Goal: Check status: Check status

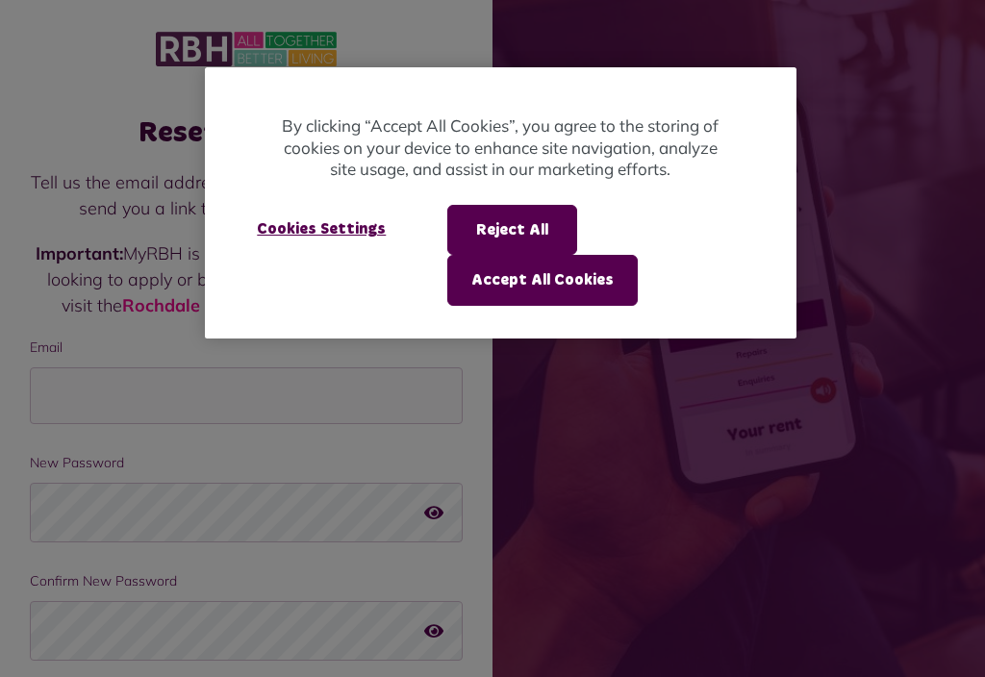
click at [561, 274] on button "Accept All Cookies" at bounding box center [542, 280] width 190 height 50
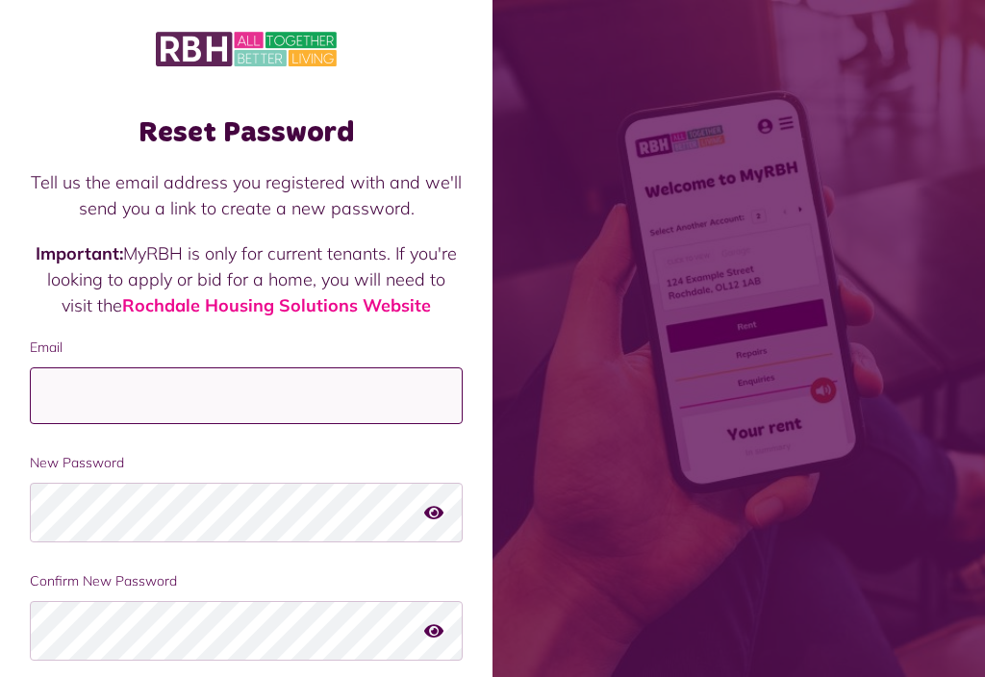
click at [75, 389] on input "Email" at bounding box center [246, 395] width 433 height 57
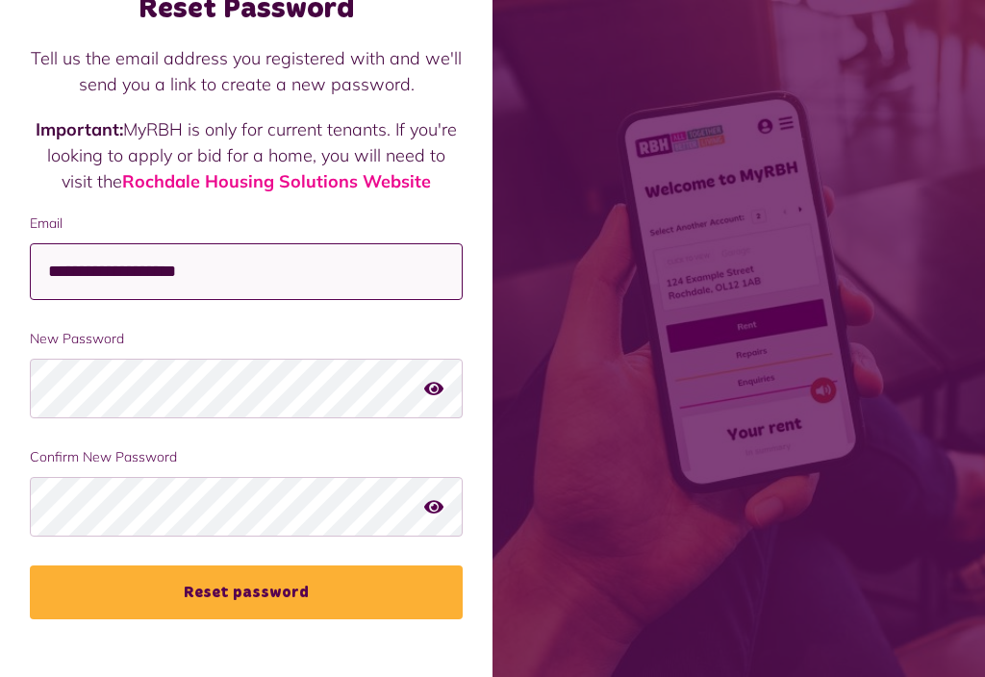
type input "**********"
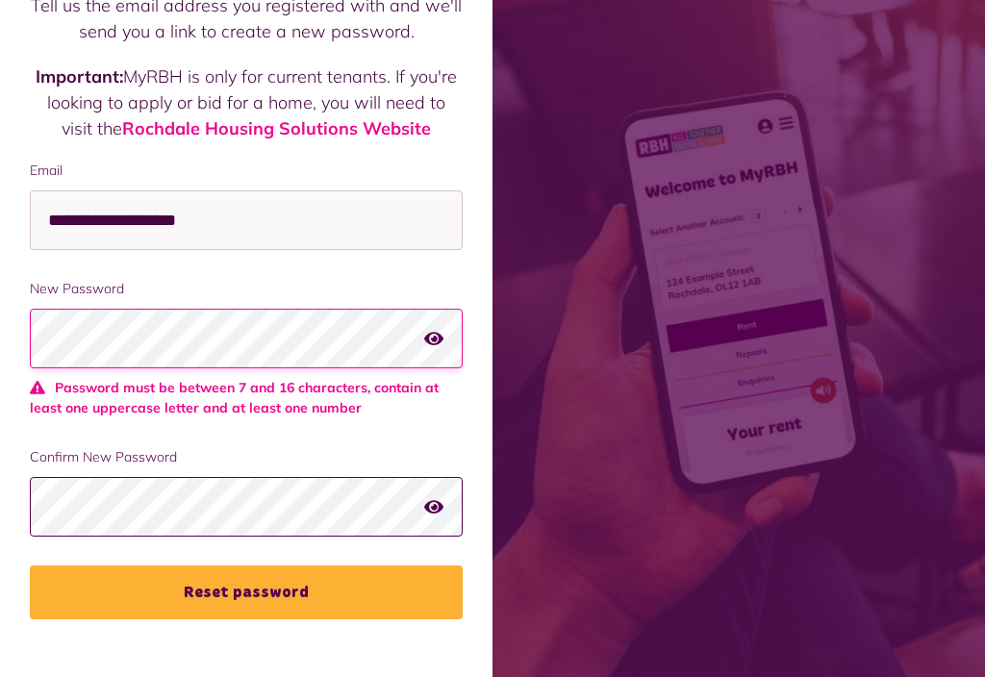
scroll to position [510, 0]
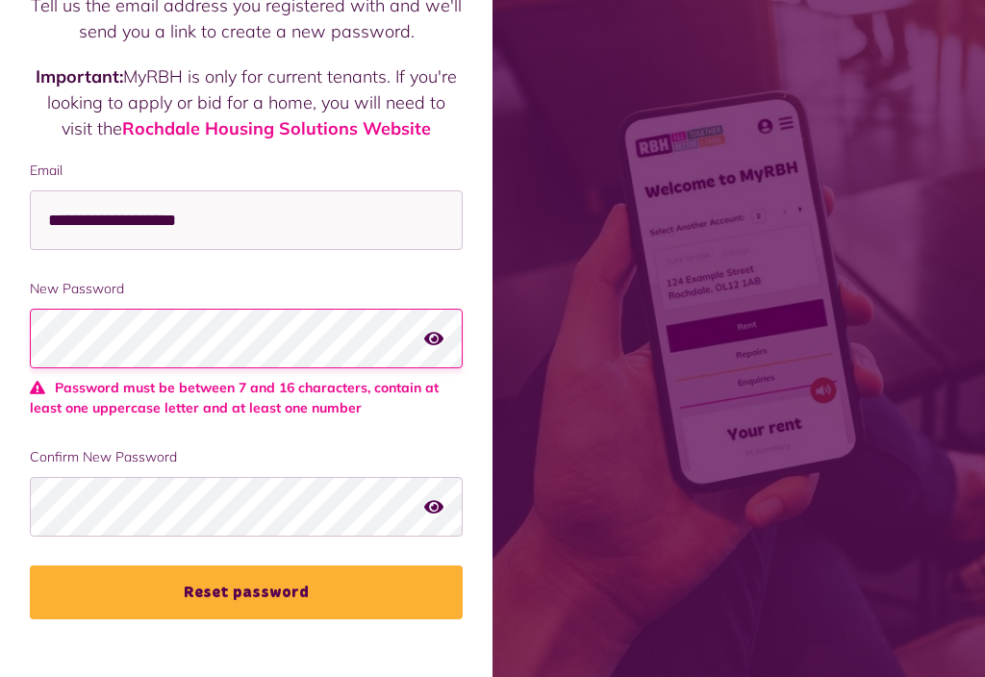
click at [437, 330] on icon "button" at bounding box center [433, 338] width 19 height 17
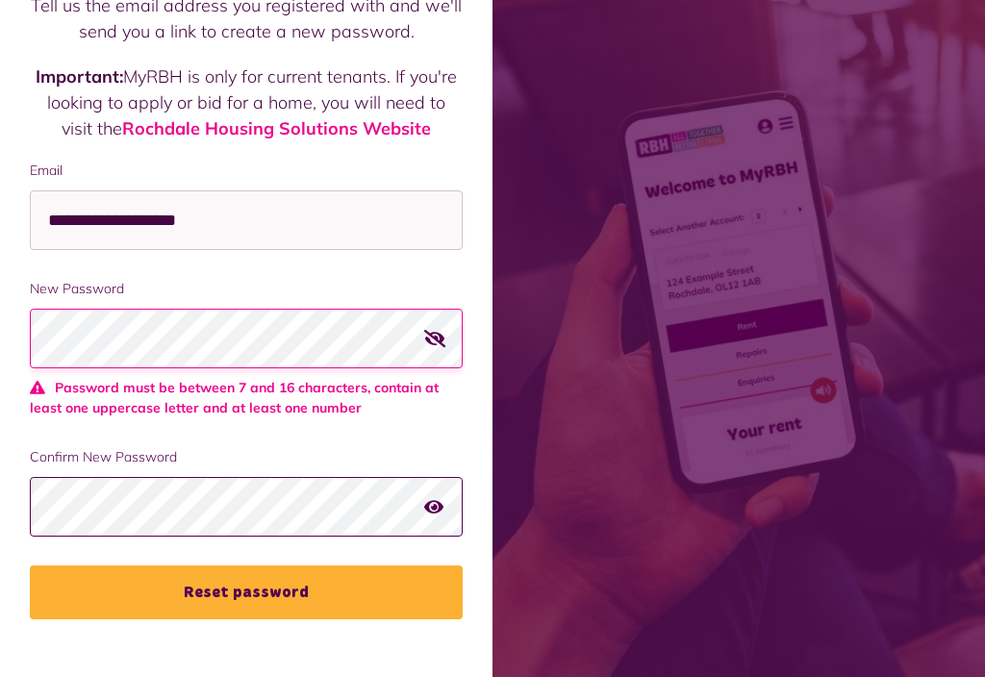
scroll to position [537, 0]
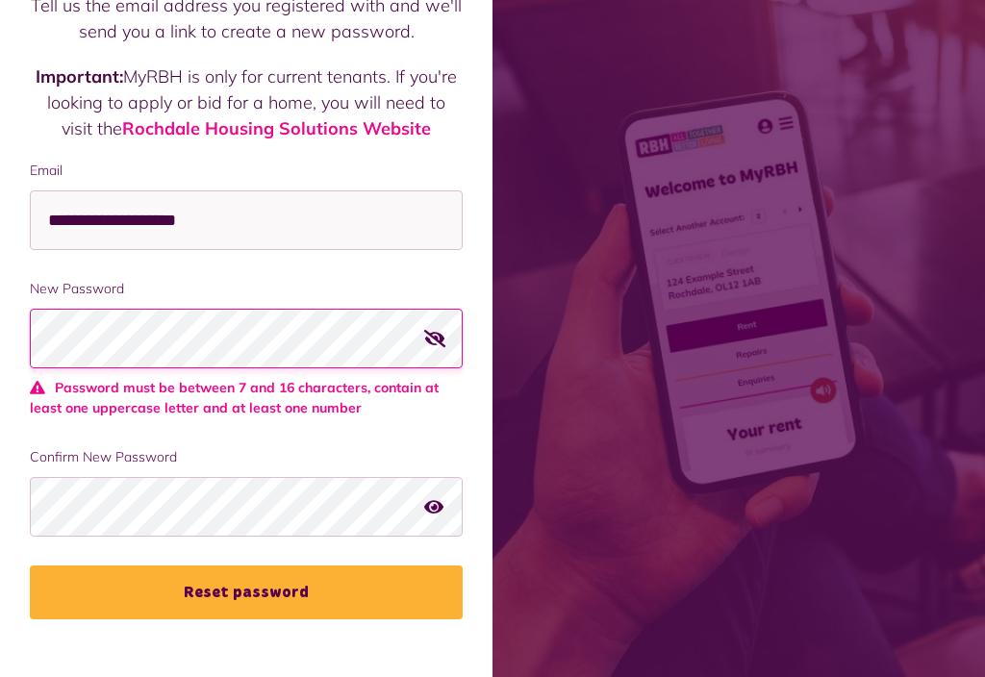
click at [262, 235] on form "**********" at bounding box center [246, 390] width 433 height 459
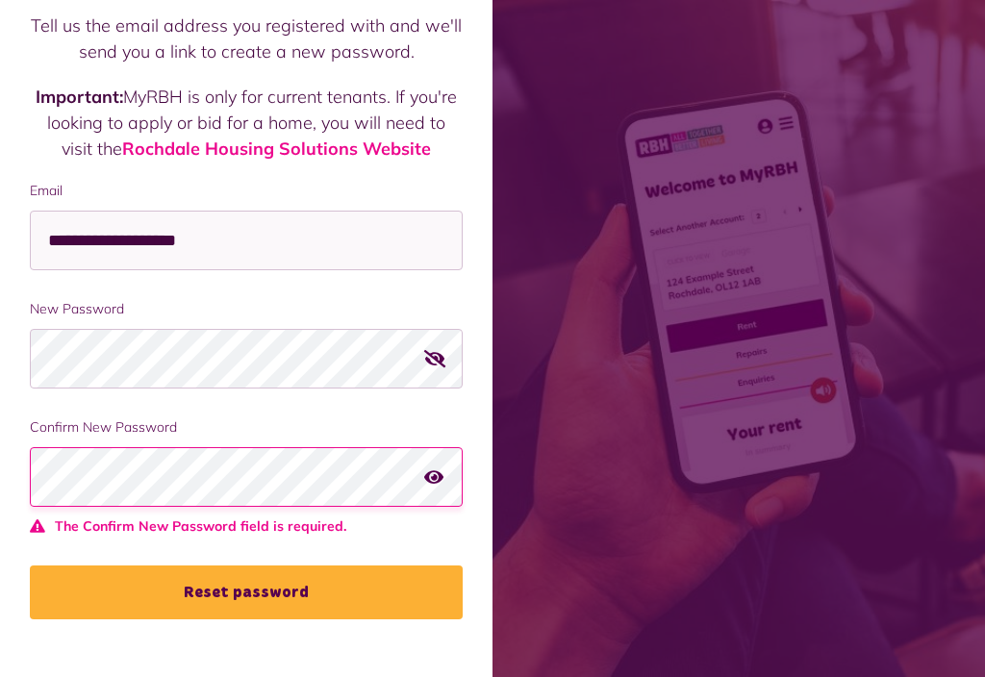
scroll to position [487, 0]
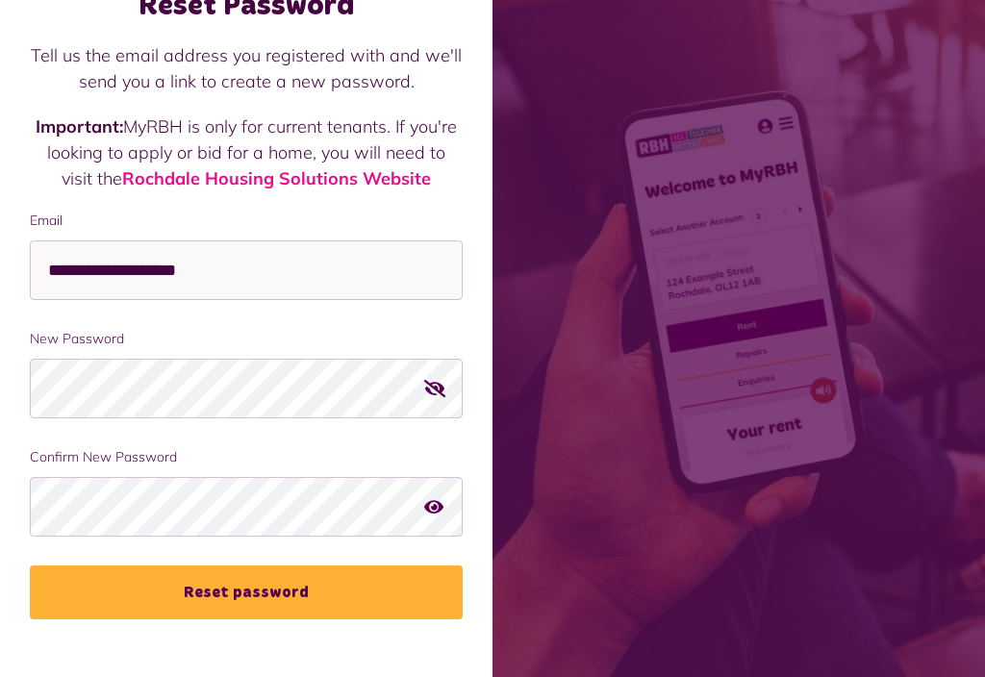
click at [246, 565] on button "Reset password" at bounding box center [246, 592] width 433 height 54
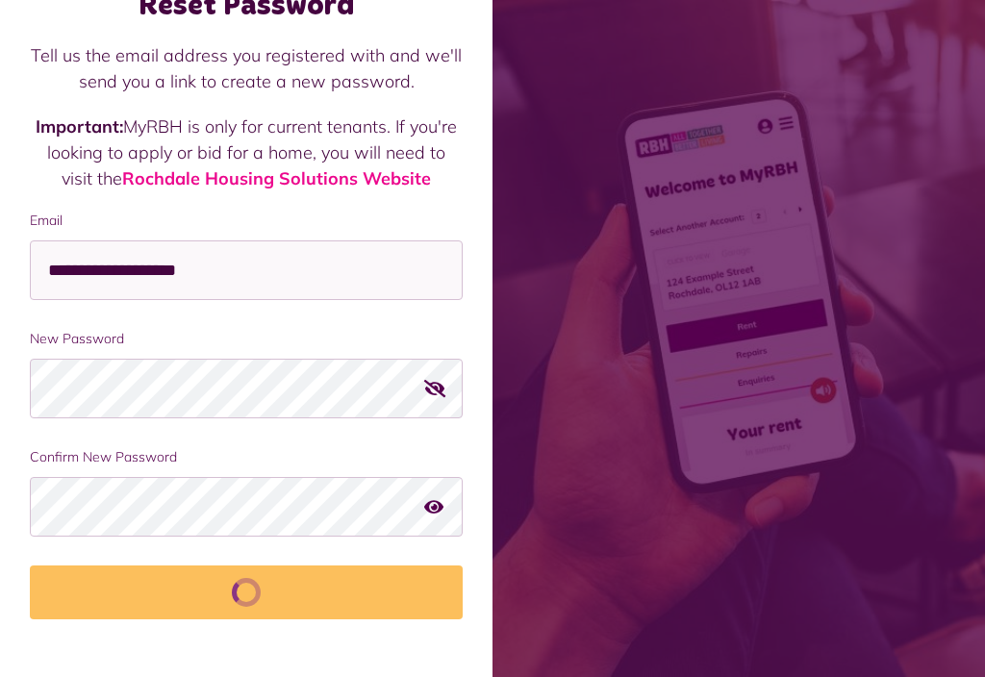
scroll to position [127, 0]
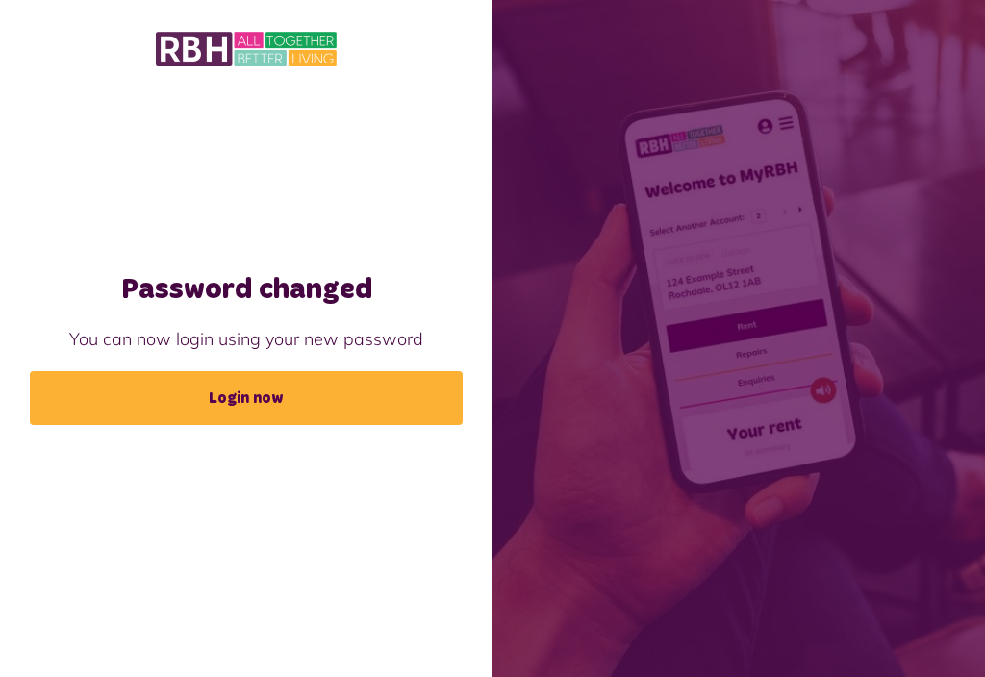
click at [245, 413] on link "Login now" at bounding box center [246, 398] width 433 height 54
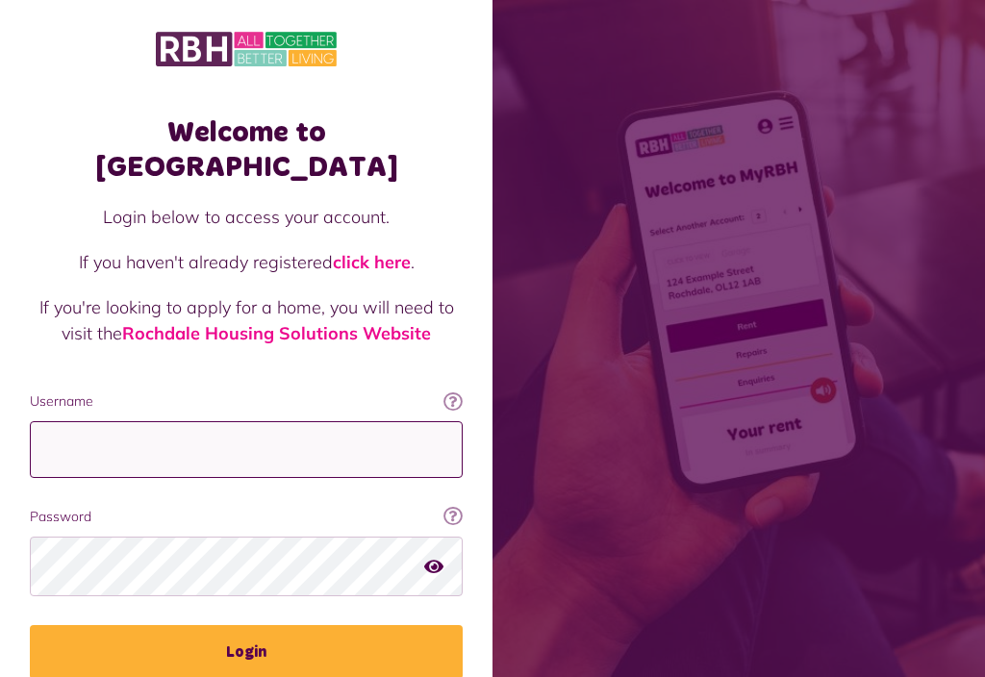
click at [76, 421] on input "Username" at bounding box center [246, 449] width 433 height 57
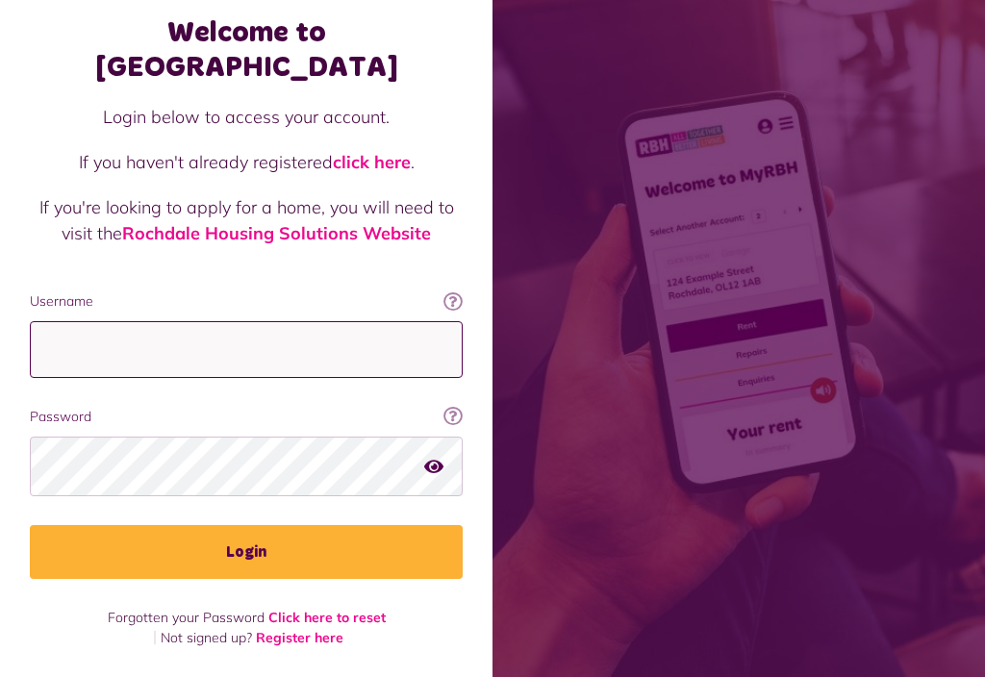
type input "**********"
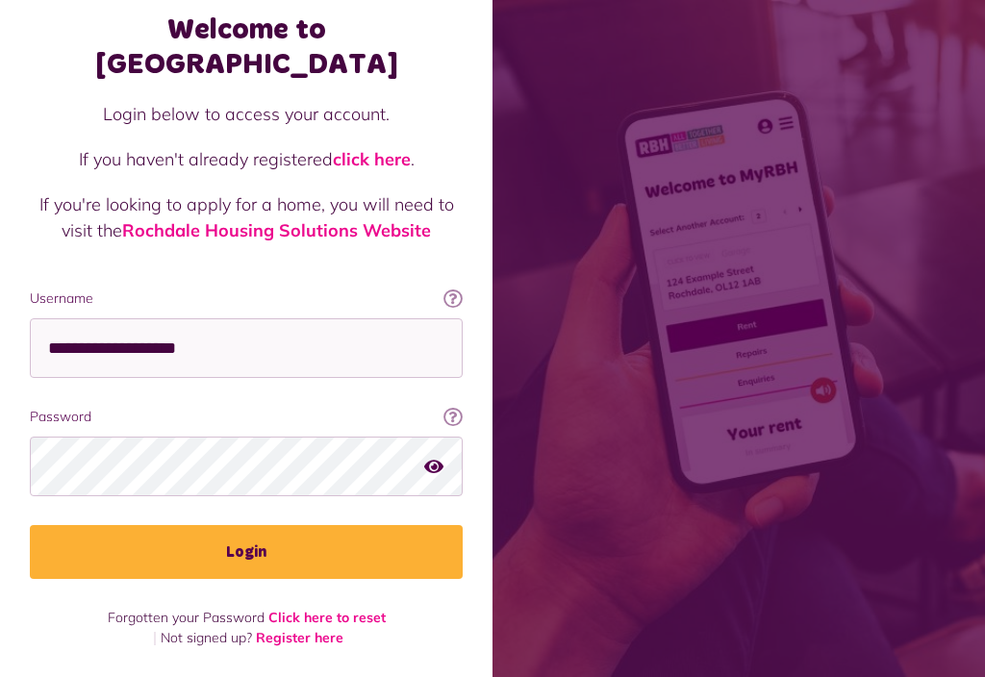
scroll to position [68, 0]
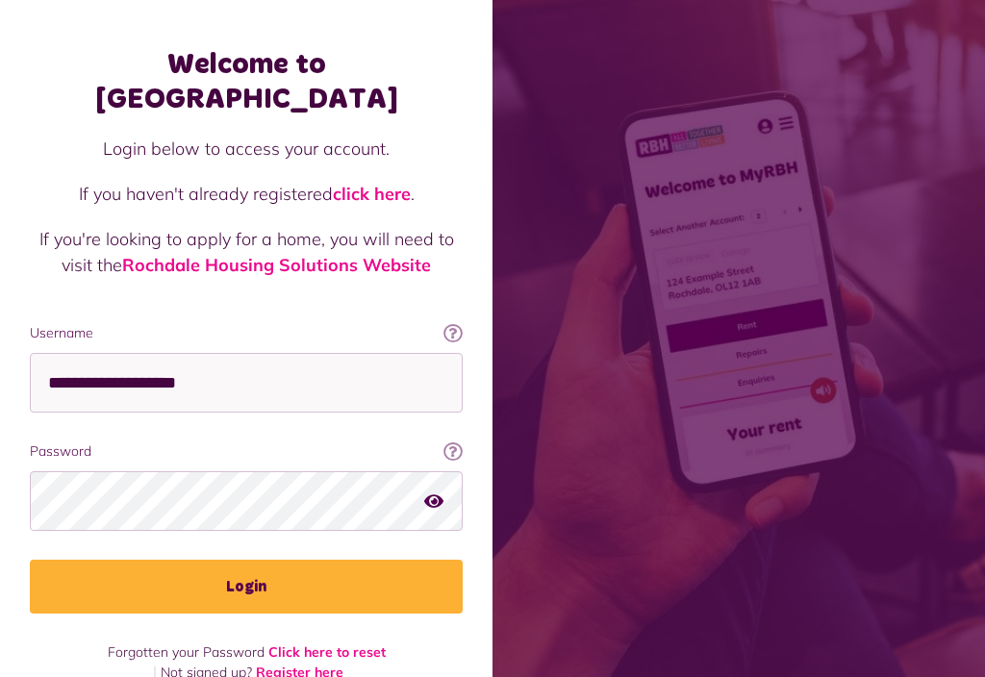
click at [254, 560] on button "Login" at bounding box center [246, 587] width 433 height 54
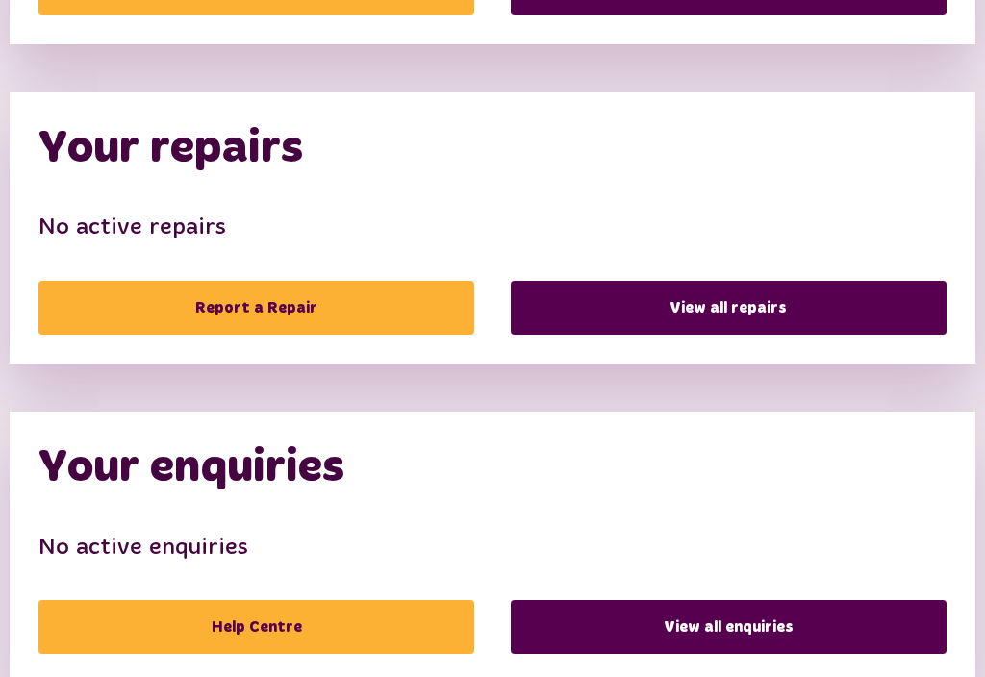
scroll to position [901, 0]
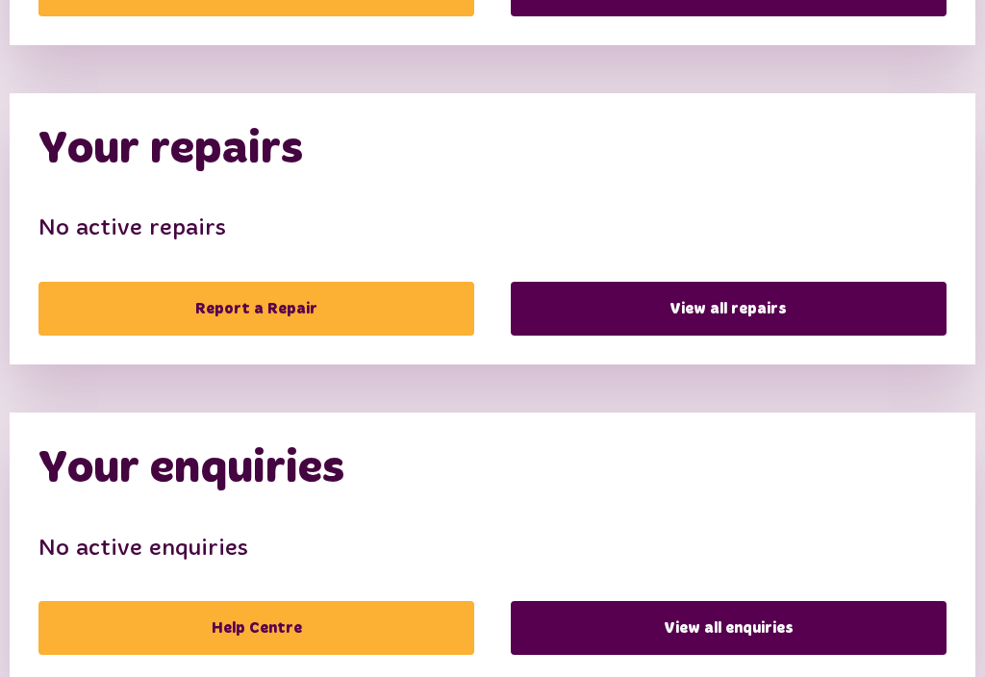
click at [772, 309] on link "View all repairs" at bounding box center [729, 309] width 436 height 54
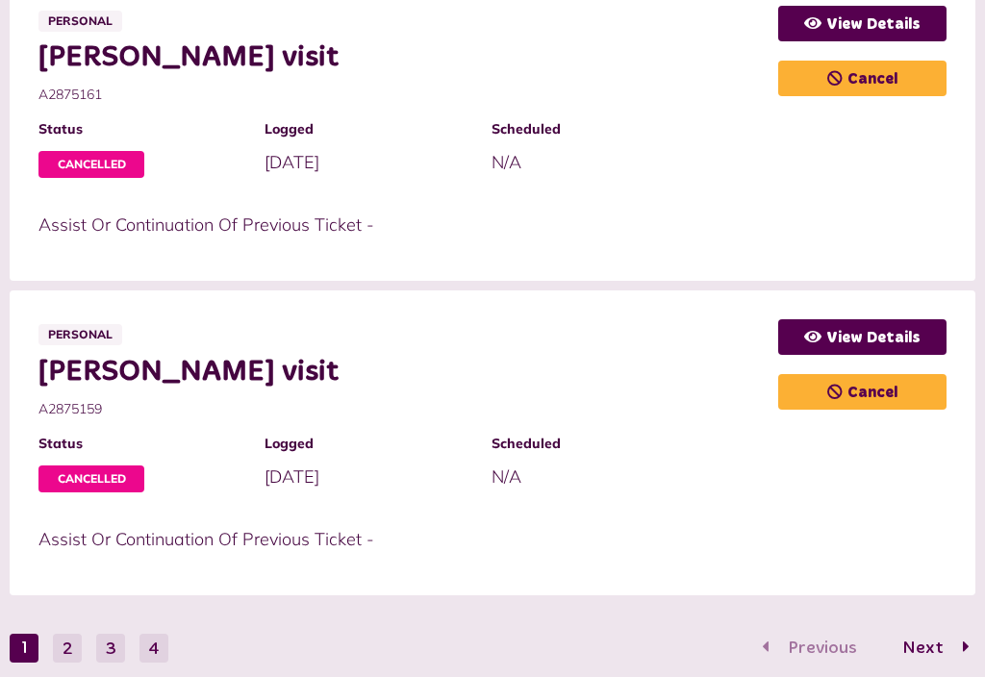
scroll to position [1884, 0]
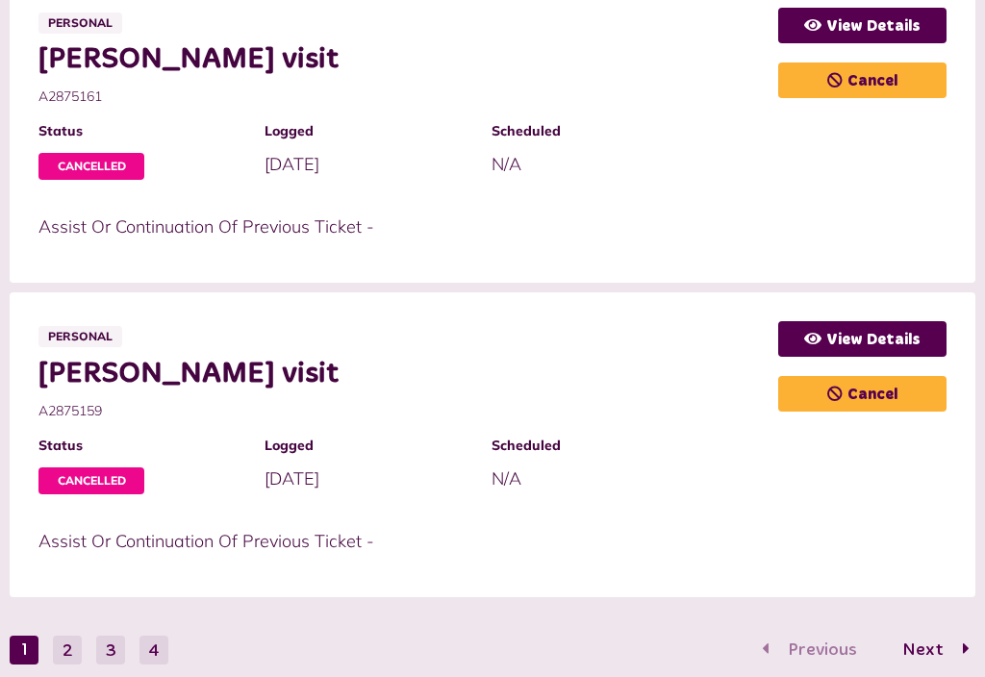
click at [74, 636] on button "2" at bounding box center [67, 650] width 29 height 29
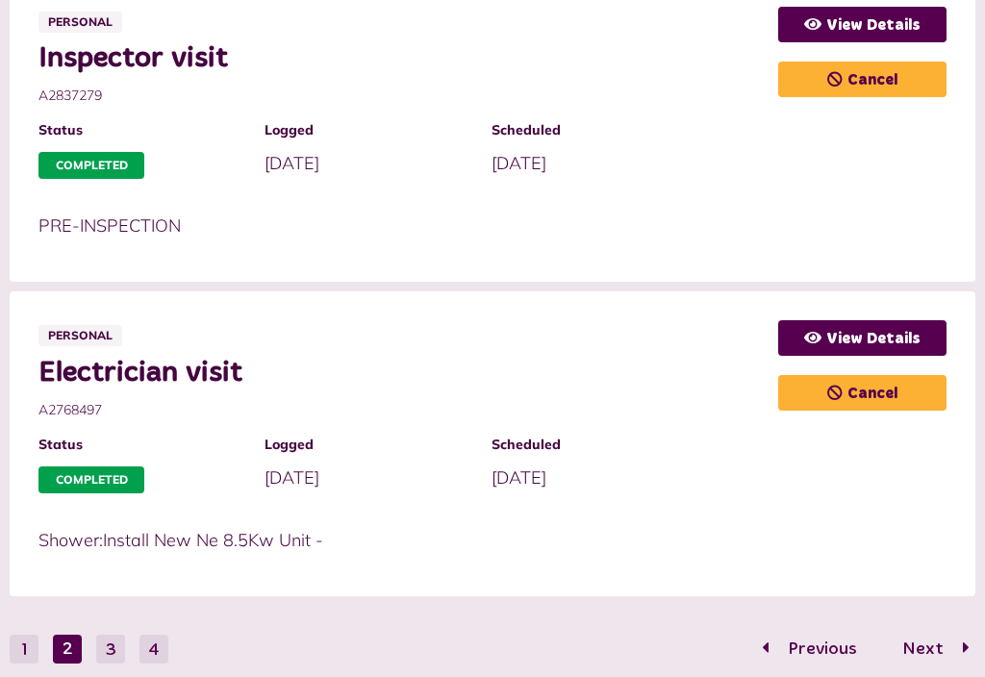
scroll to position [1910, 0]
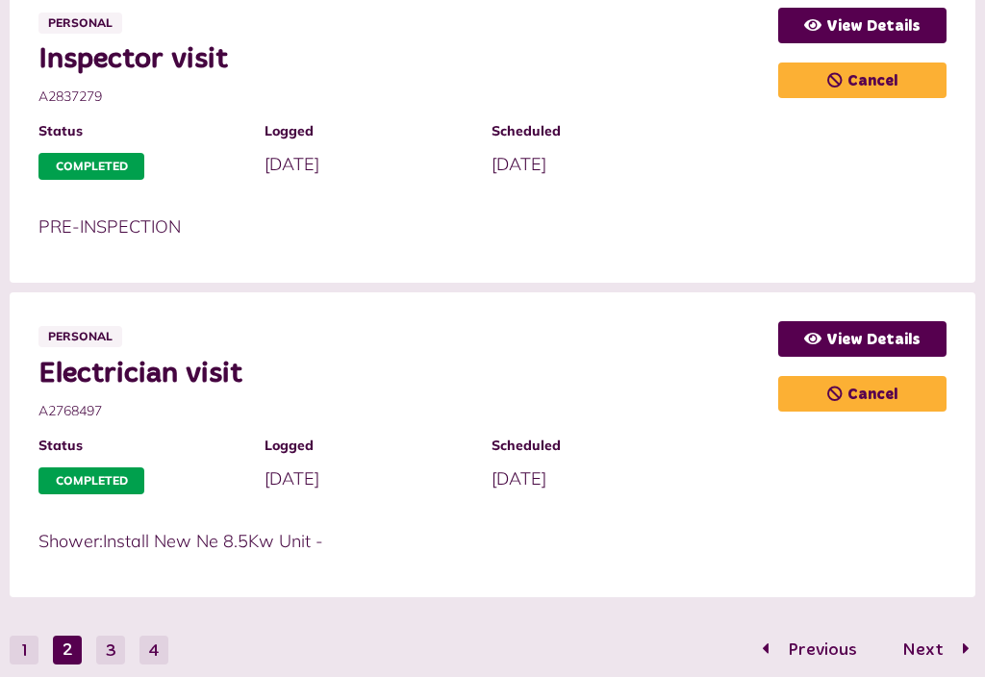
click at [125, 636] on button "3" at bounding box center [110, 650] width 29 height 29
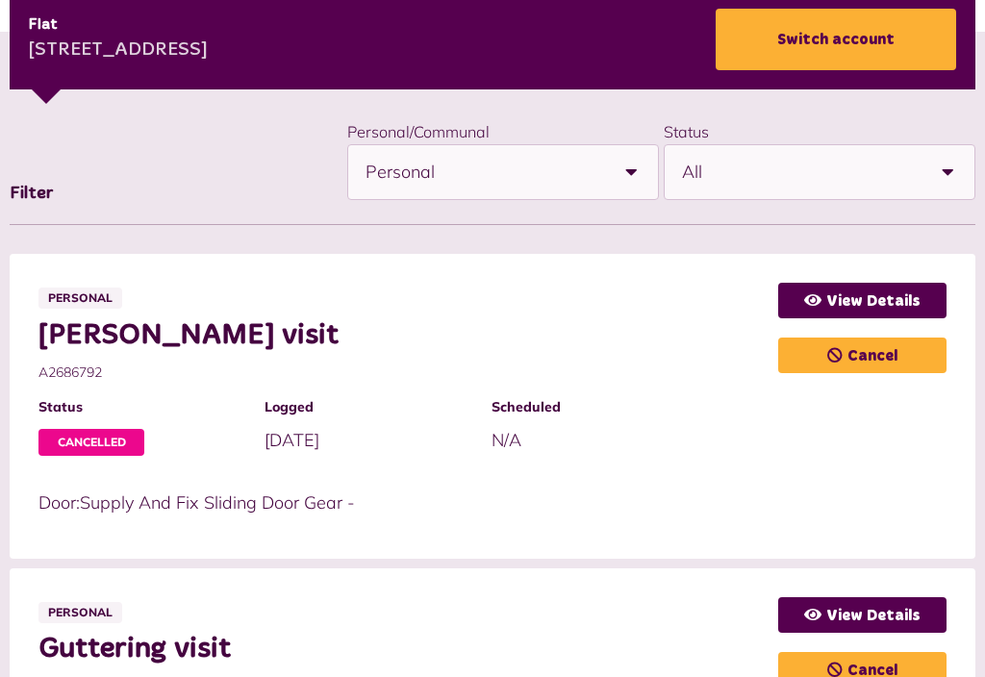
scroll to position [349, 0]
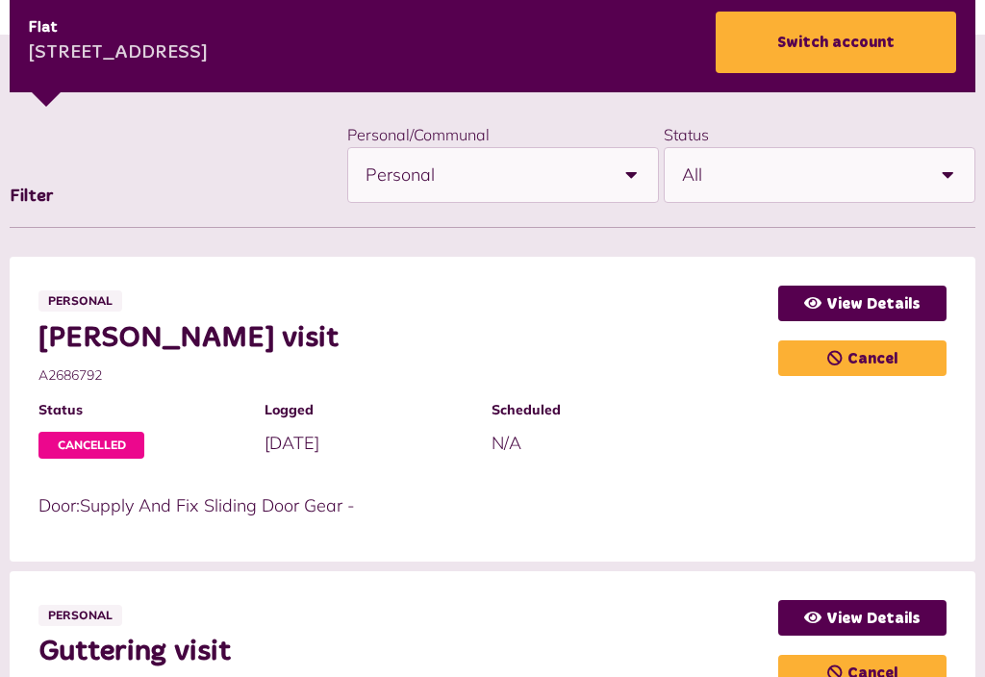
click at [638, 179] on b at bounding box center [631, 175] width 54 height 54
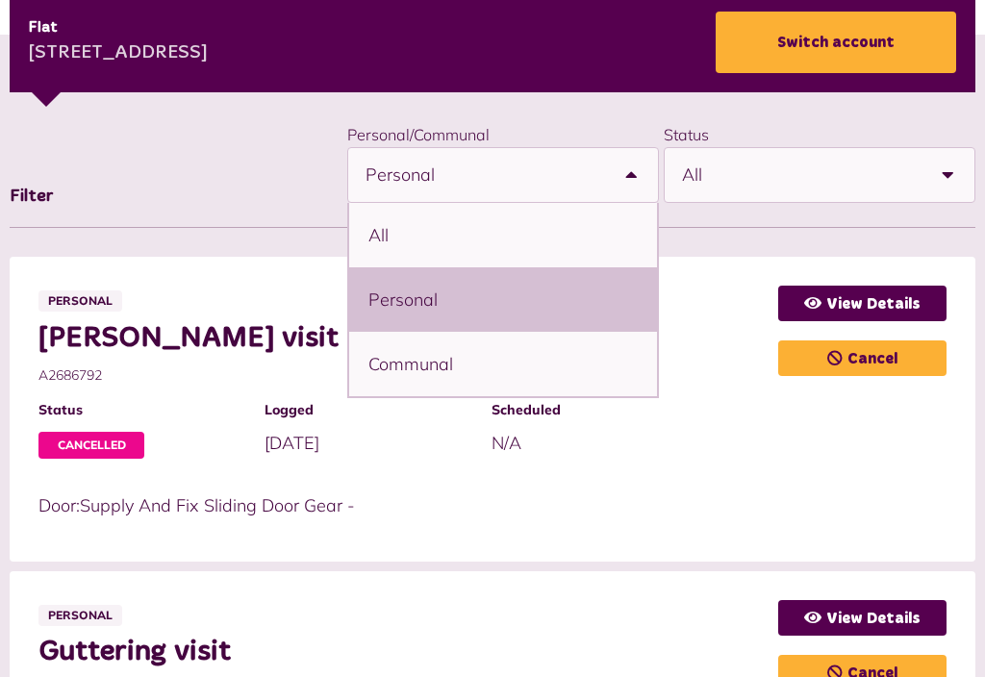
click at [945, 175] on b at bounding box center [947, 175] width 54 height 54
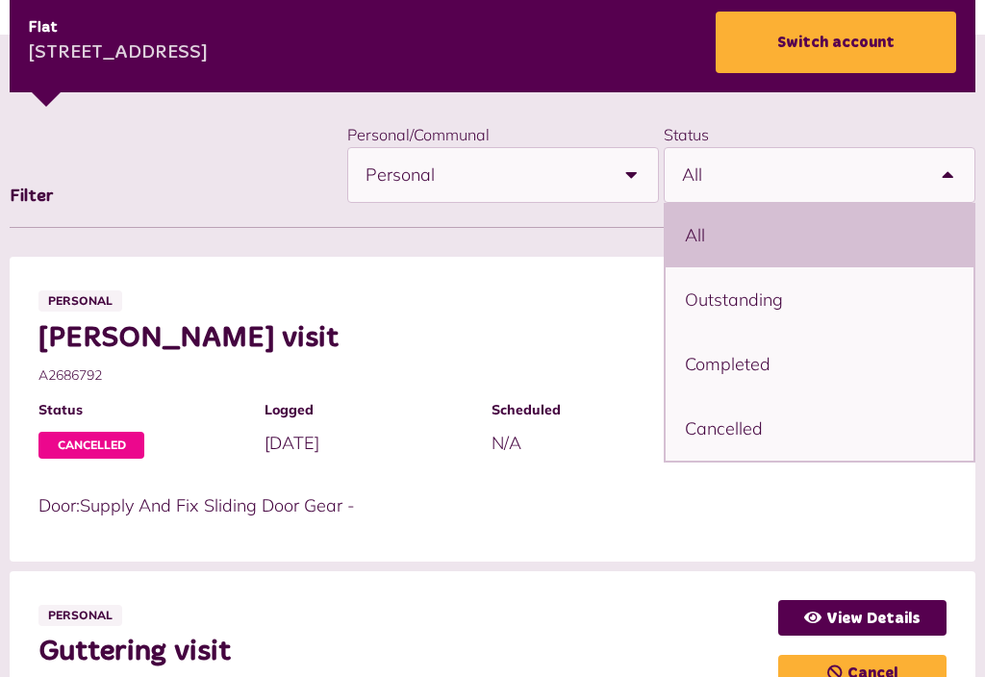
click at [224, 172] on div "**********" at bounding box center [492, 174] width 965 height 107
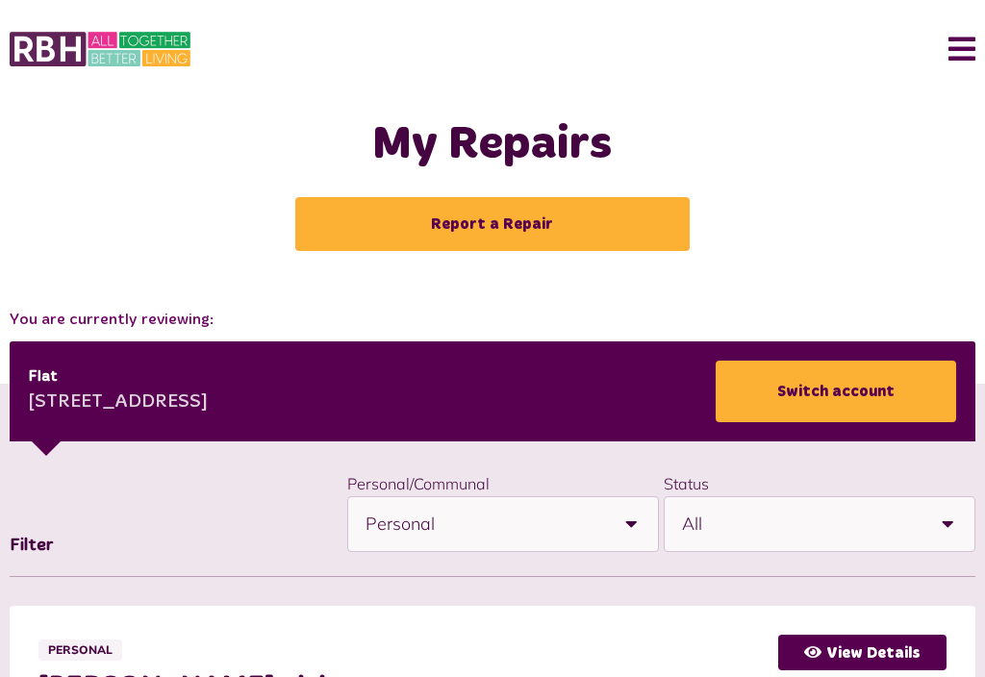
scroll to position [0, 0]
click at [958, 56] on button "Menu" at bounding box center [954, 49] width 41 height 60
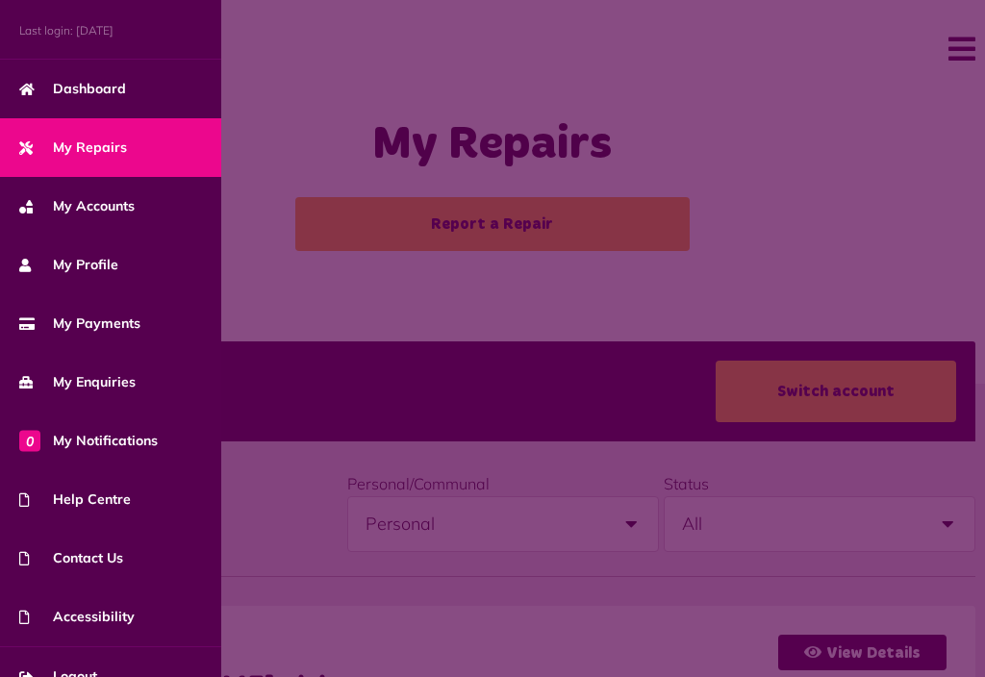
scroll to position [83, 0]
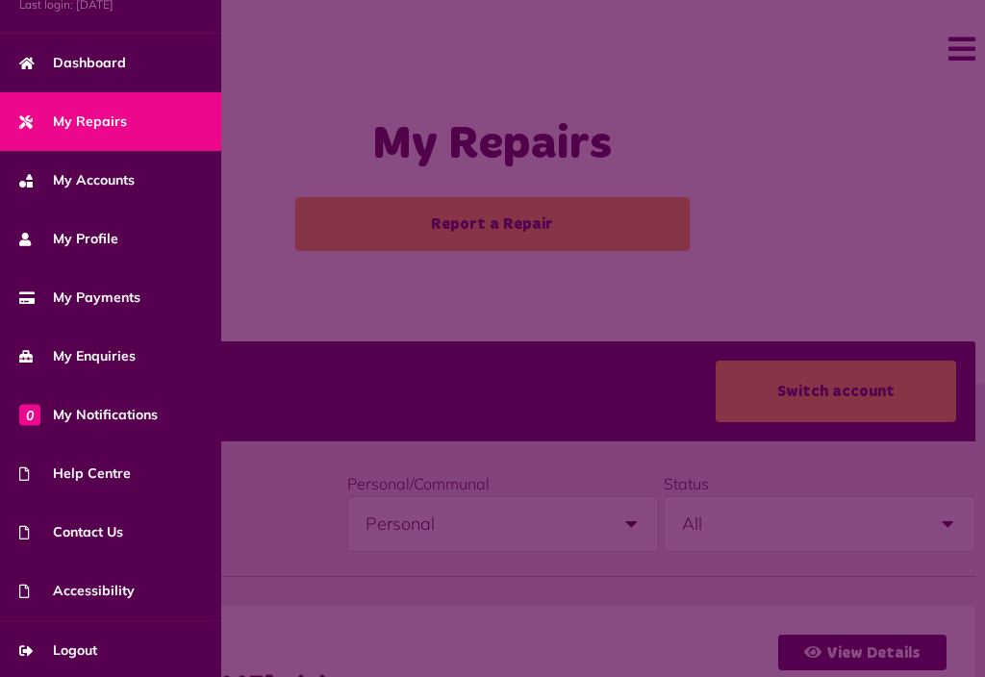
click at [106, 42] on link "Dashboard" at bounding box center [110, 63] width 221 height 59
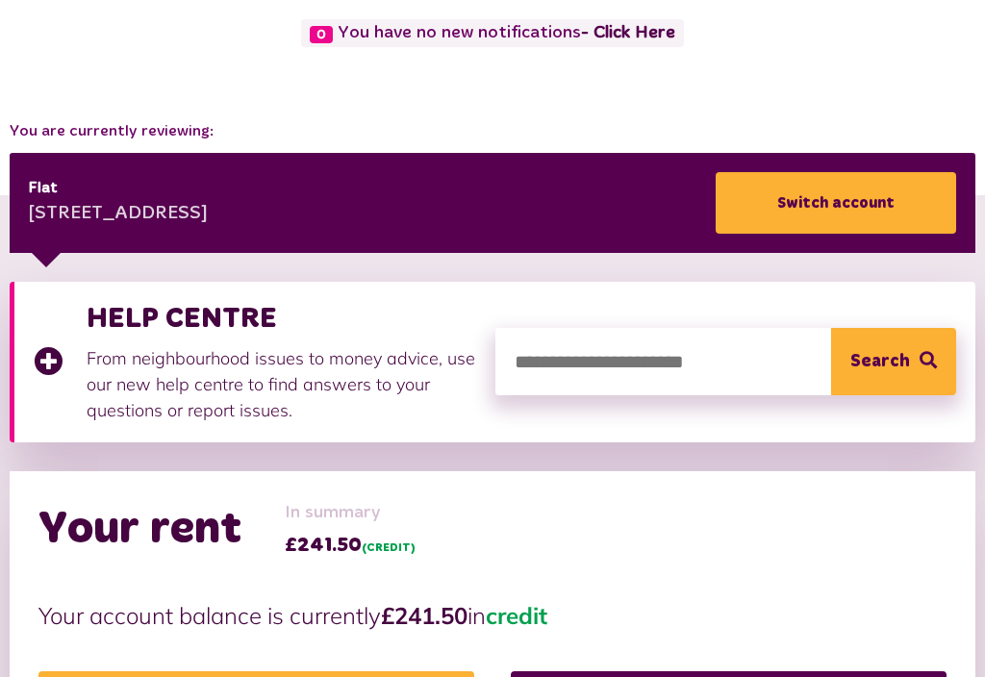
scroll to position [190, 0]
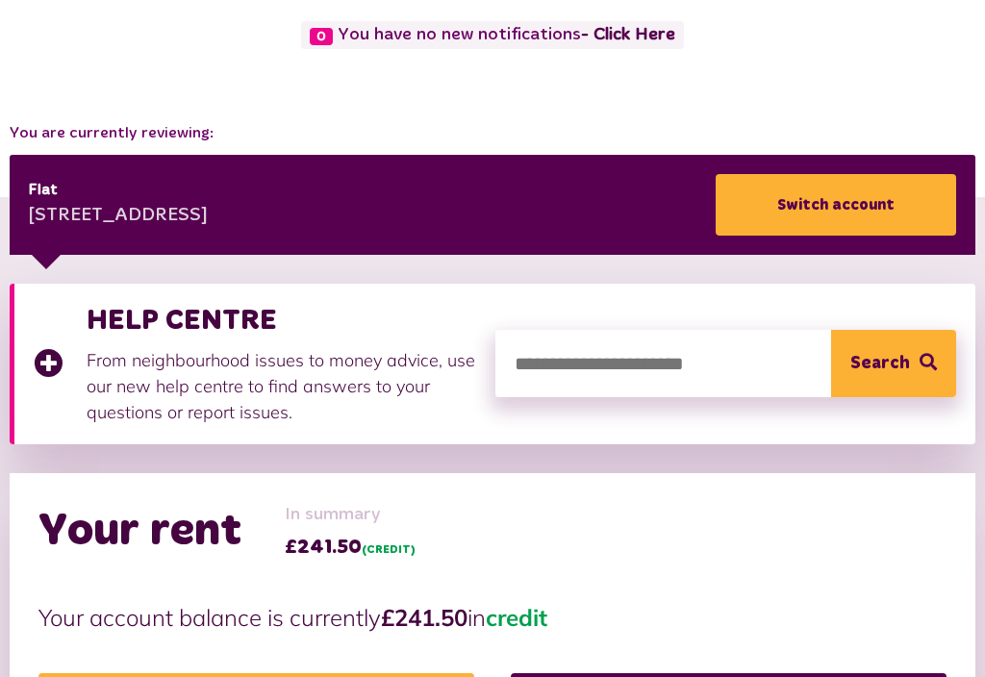
click at [545, 363] on input "search" at bounding box center [726, 363] width 462 height 67
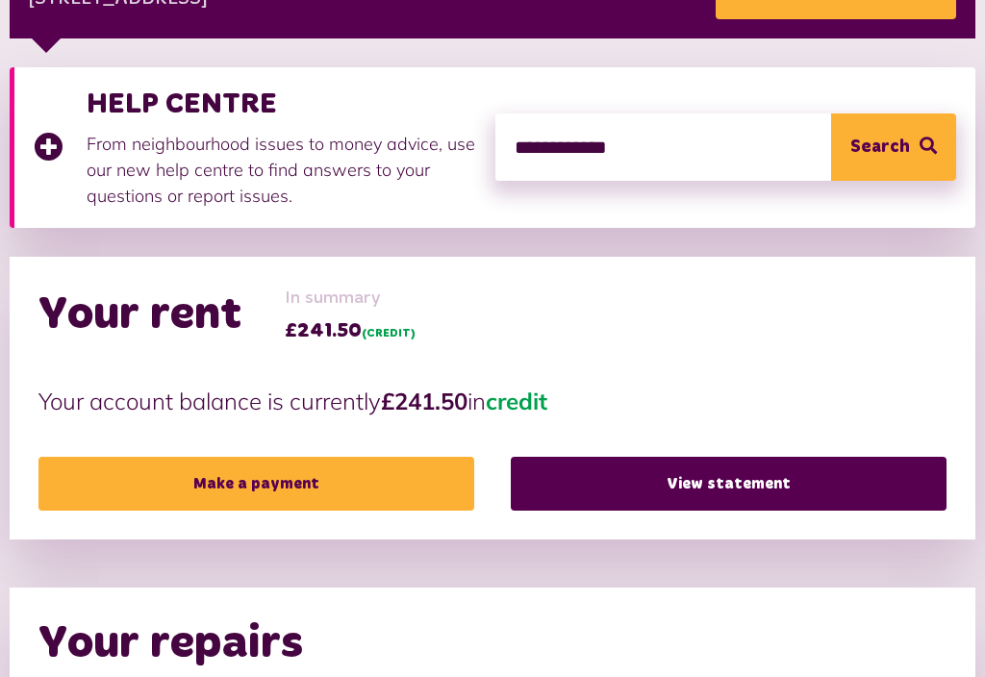
type input "**********"
click at [913, 139] on button "Search" at bounding box center [893, 146] width 125 height 67
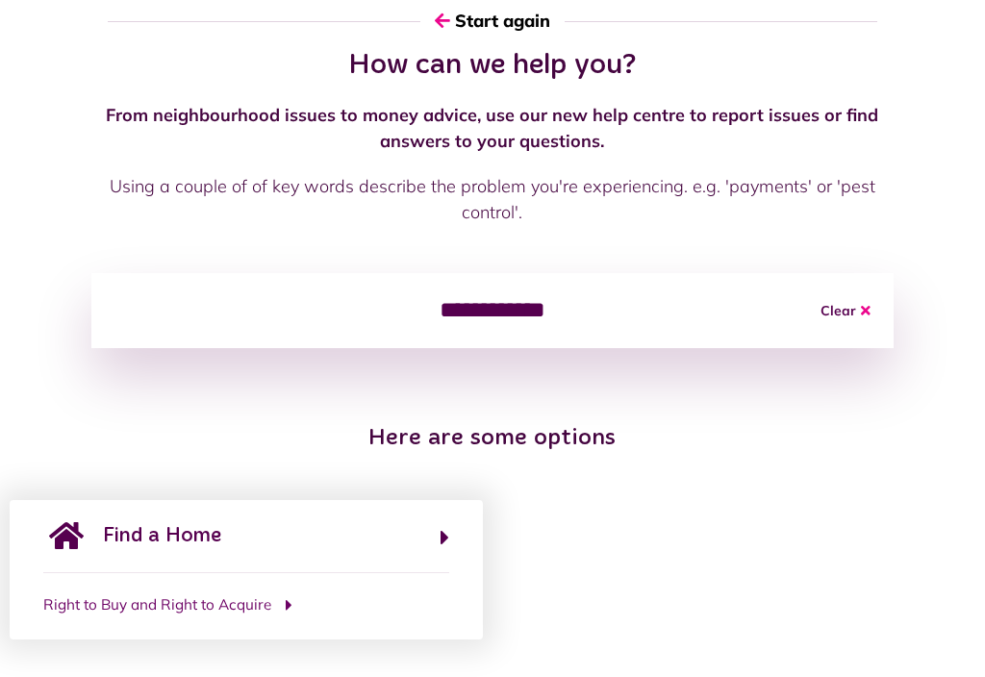
scroll to position [138, 0]
click at [276, 613] on button "Right to Buy and Right to Acquire" at bounding box center [246, 606] width 406 height 22
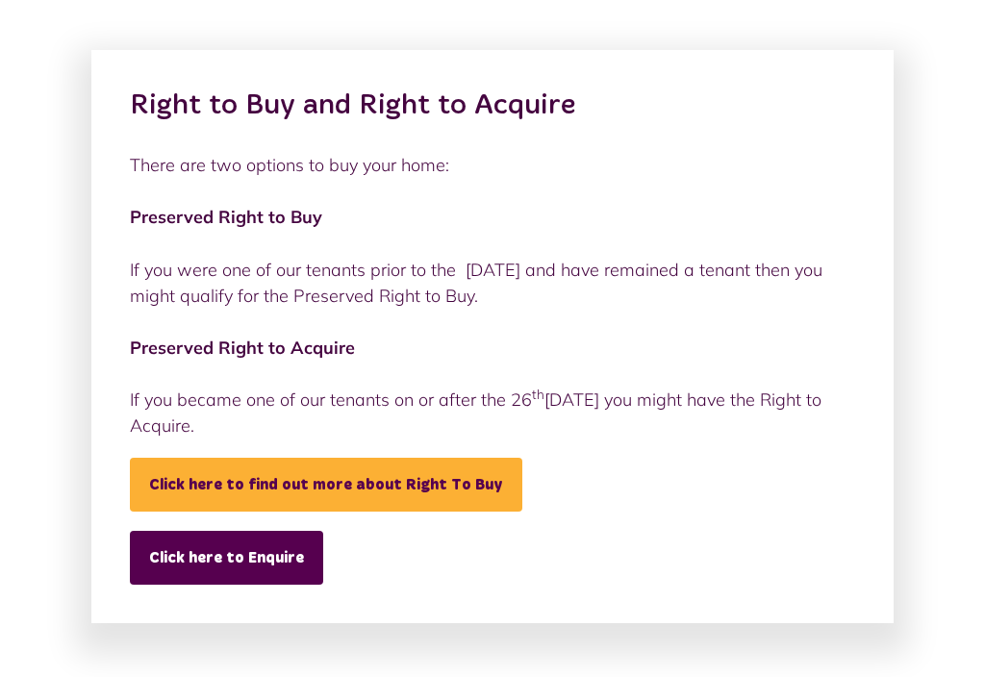
scroll to position [177, 0]
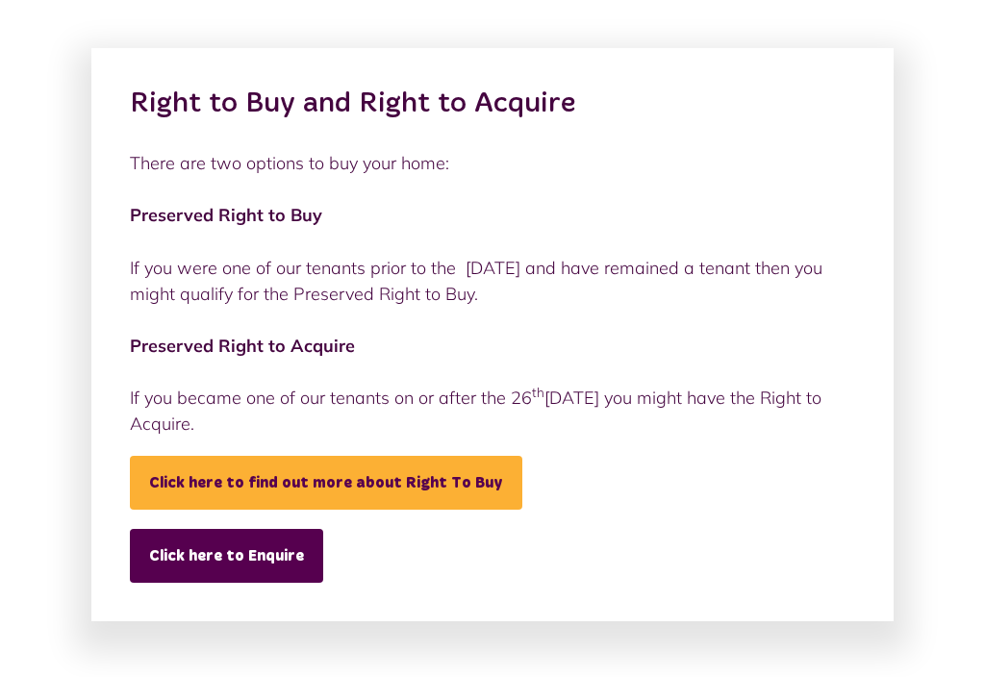
click at [236, 560] on link "Click here to Enquire" at bounding box center [226, 556] width 193 height 54
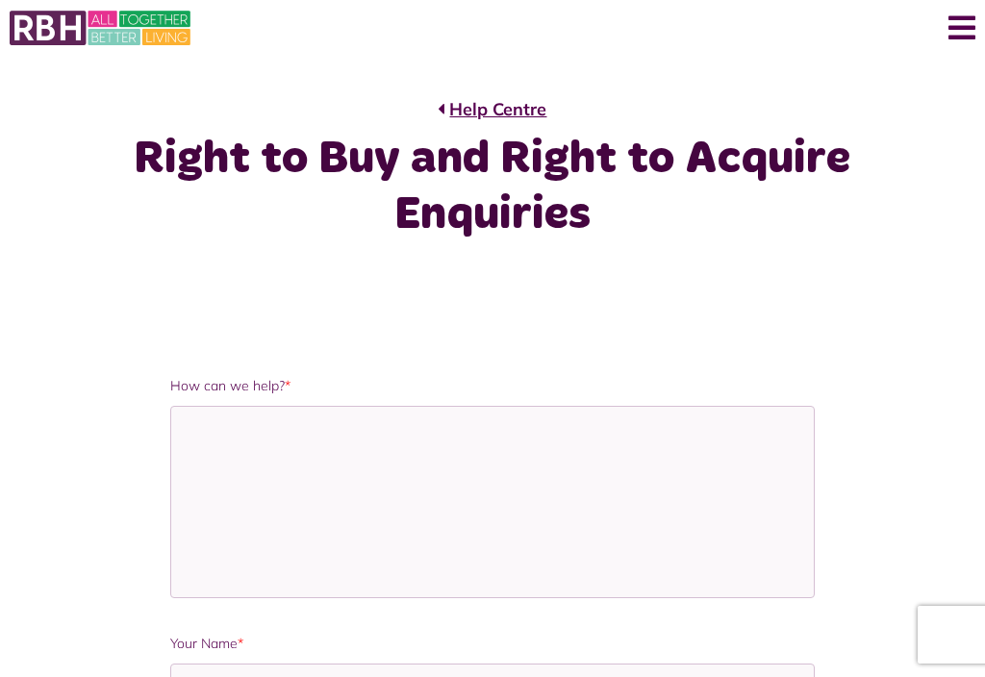
scroll to position [42, 0]
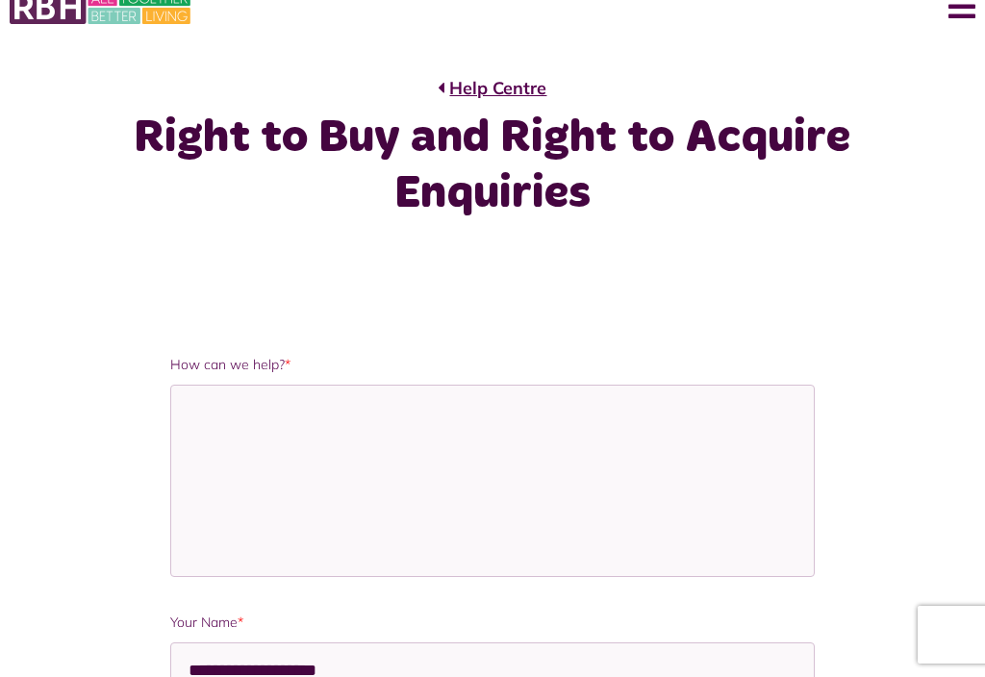
click at [442, 93] on link "Help Centre" at bounding box center [492, 88] width 109 height 26
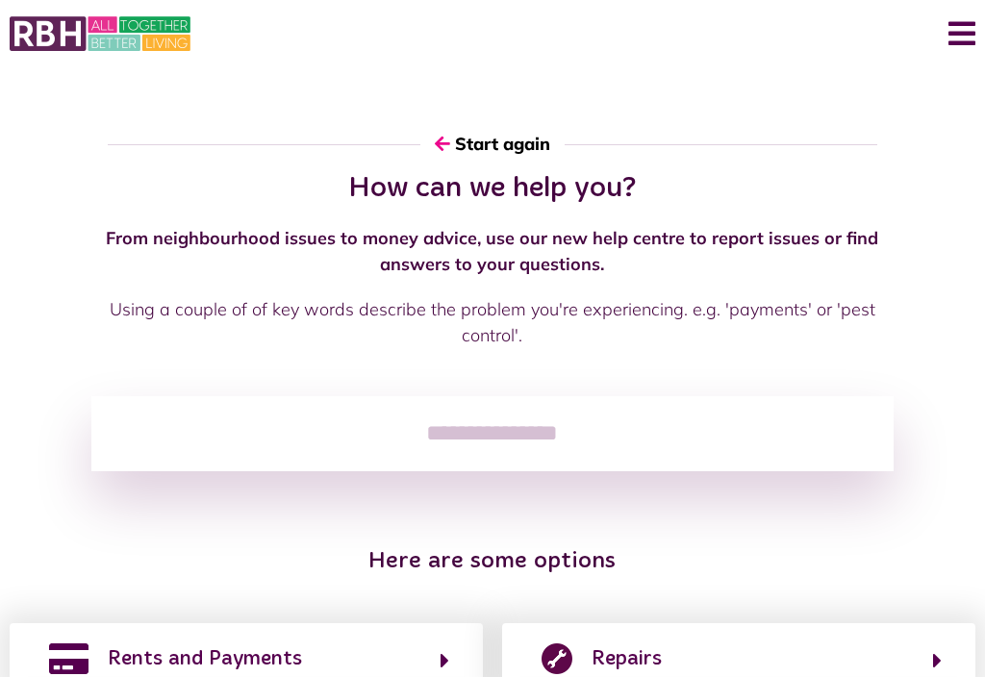
scroll to position [33, 0]
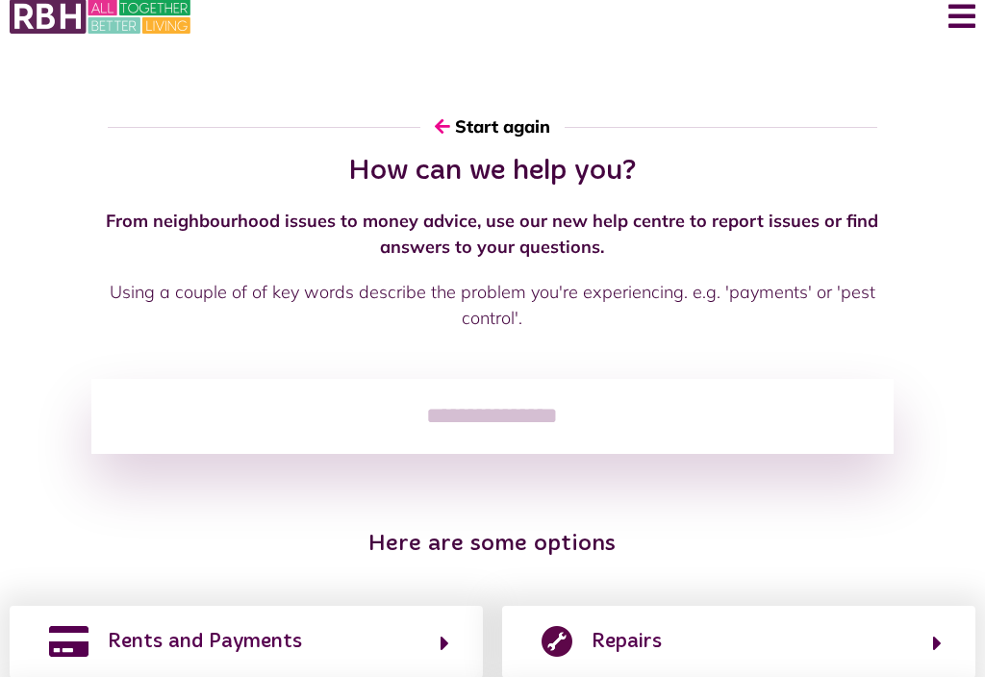
click at [483, 126] on button "Start again" at bounding box center [492, 126] width 144 height 55
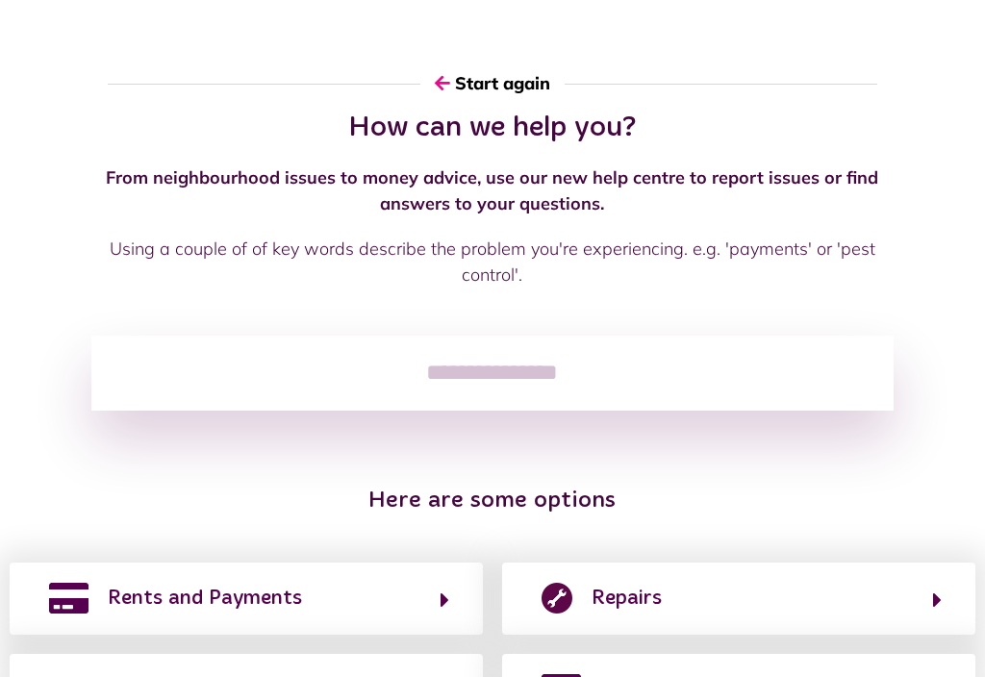
scroll to position [67, 0]
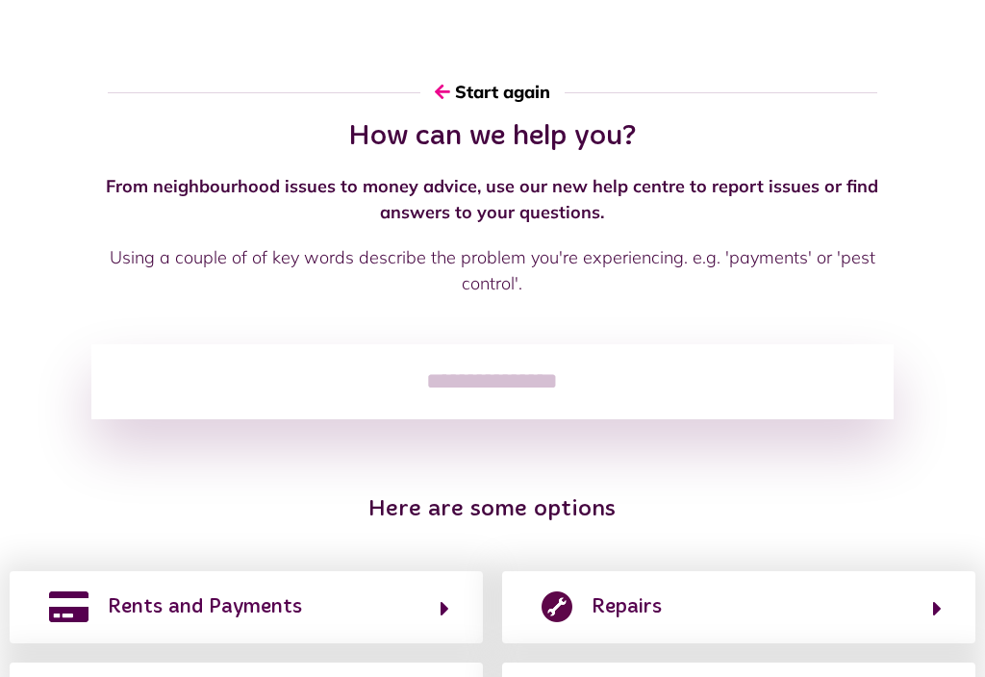
click at [439, 82] on button "Start again" at bounding box center [492, 91] width 144 height 55
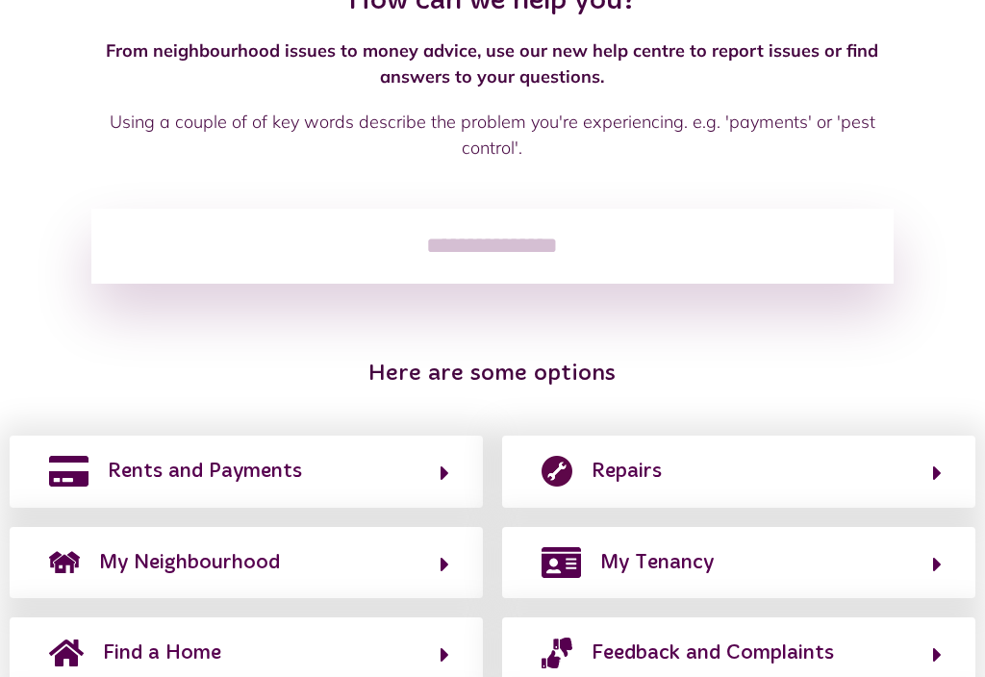
scroll to position [200, 0]
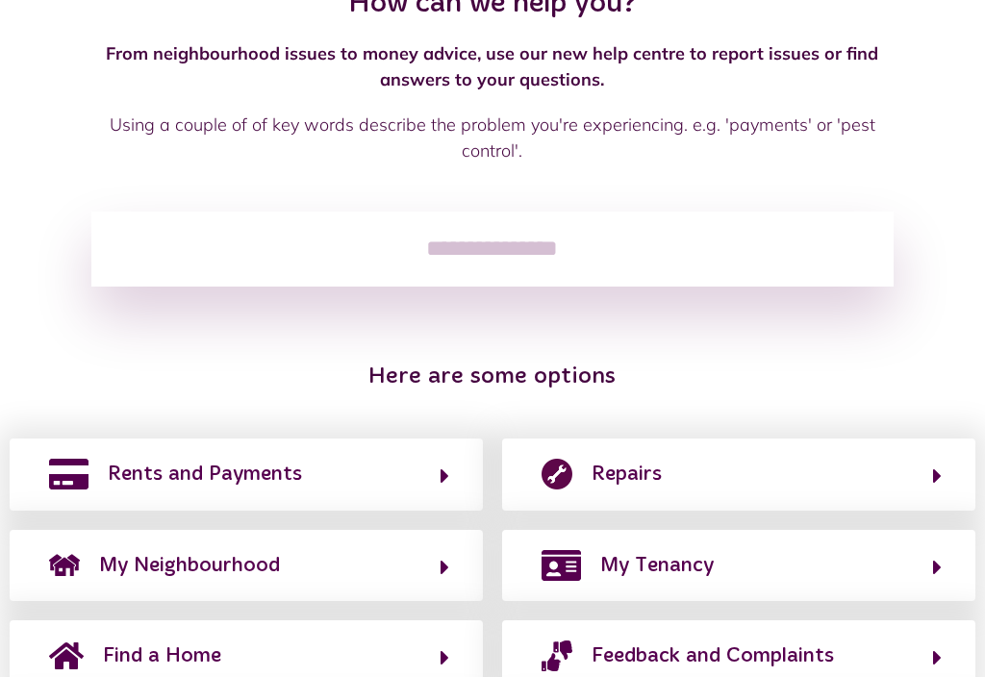
click at [471, 234] on input "search" at bounding box center [491, 249] width 801 height 75
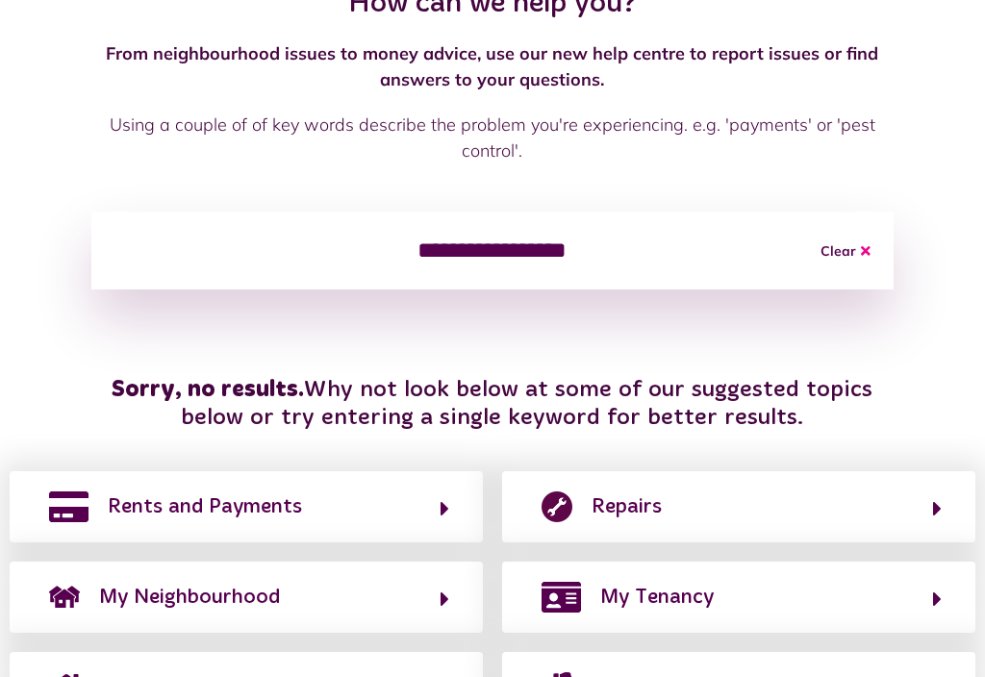
type input "**********"
click at [551, 261] on input "**********" at bounding box center [491, 251] width 801 height 78
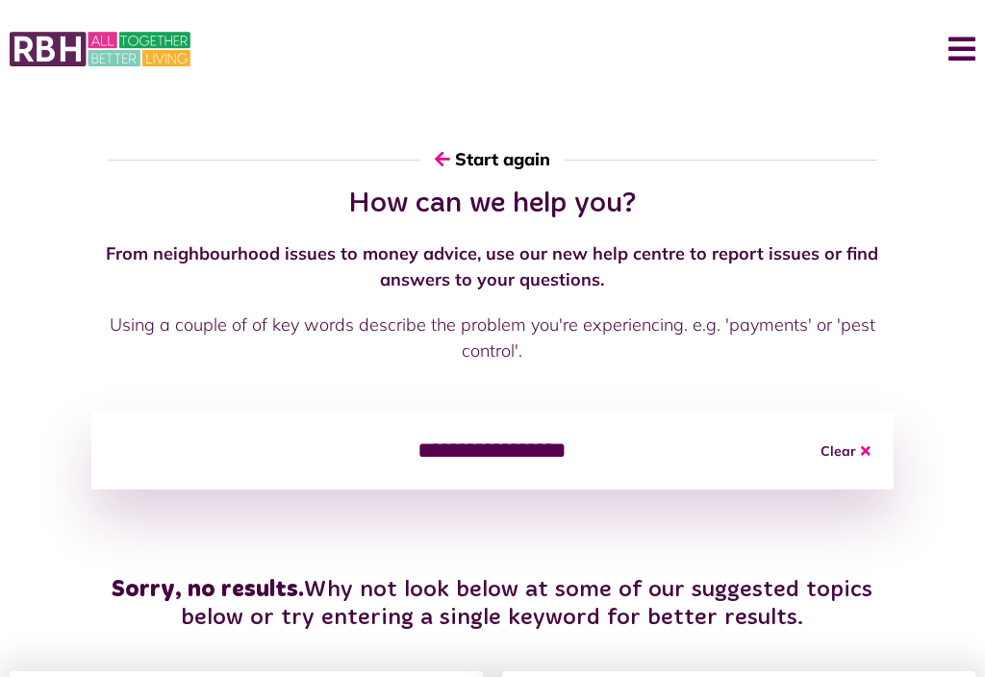
scroll to position [0, 0]
click at [463, 166] on button "Start again" at bounding box center [492, 159] width 144 height 55
click at [488, 163] on button "Start again" at bounding box center [492, 159] width 144 height 55
click at [856, 444] on button "Clear" at bounding box center [845, 451] width 96 height 78
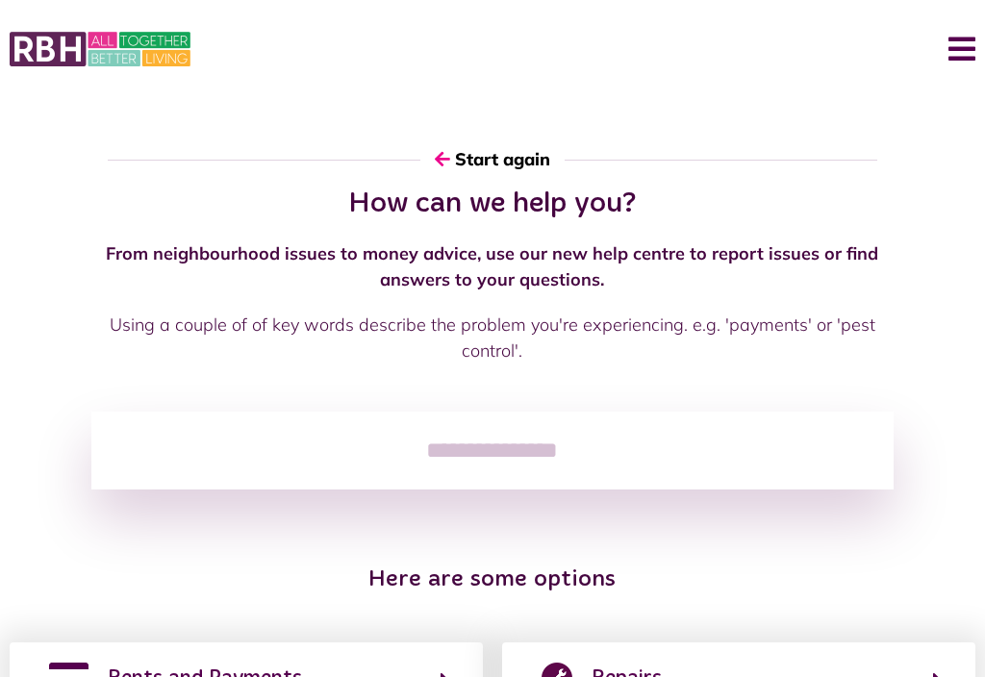
click at [966, 50] on button "Menu" at bounding box center [954, 49] width 41 height 60
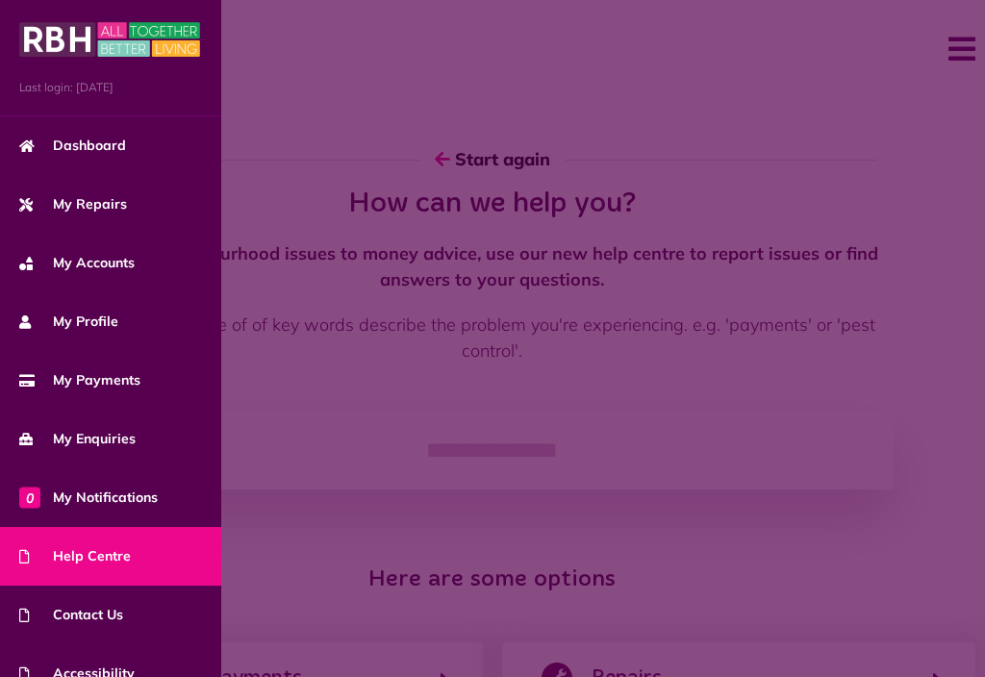
click at [113, 439] on span "My Enquiries" at bounding box center [77, 439] width 116 height 20
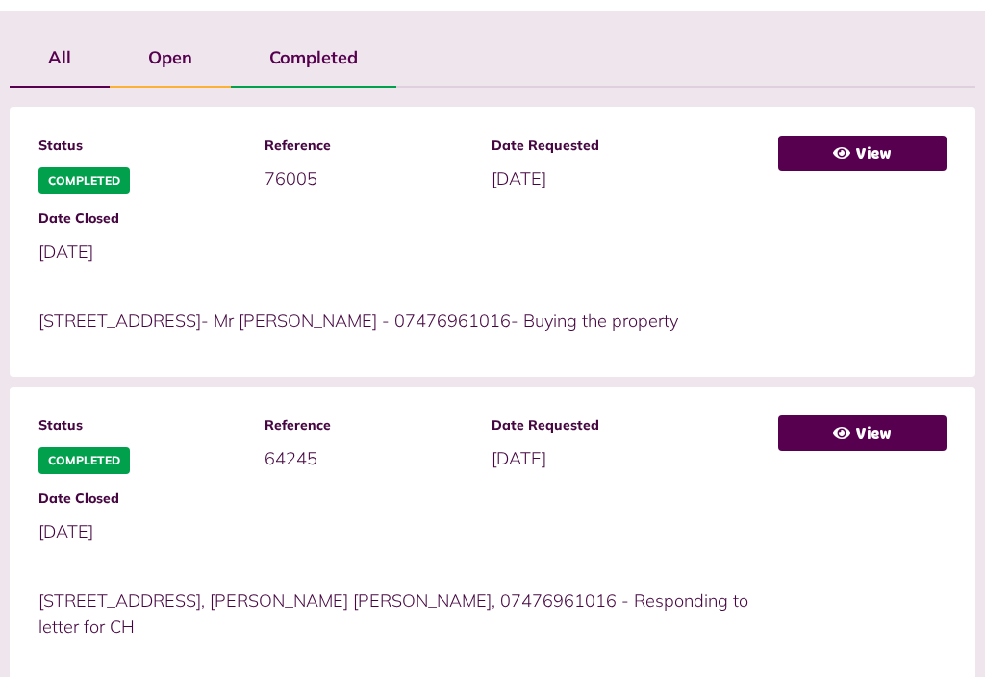
scroll to position [432, 0]
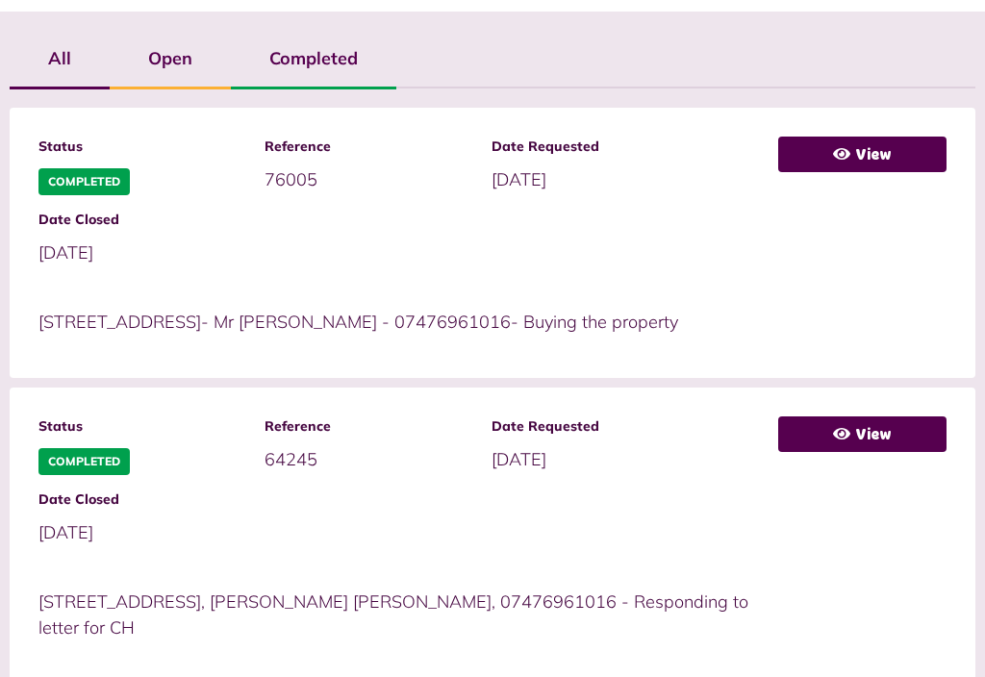
click at [857, 162] on link "View" at bounding box center [862, 155] width 168 height 36
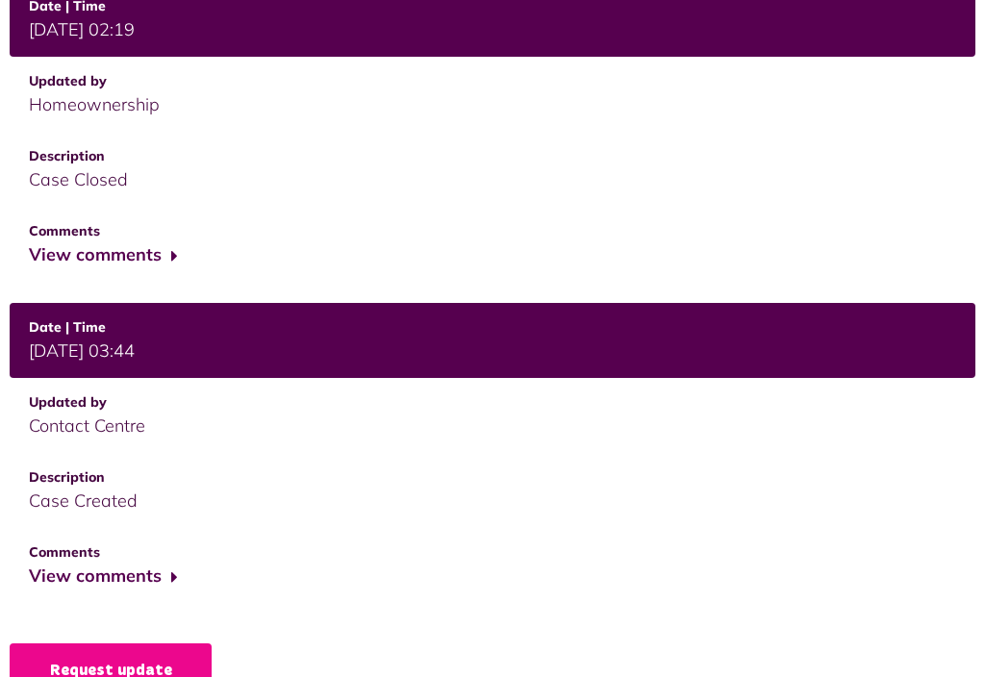
scroll to position [582, 0]
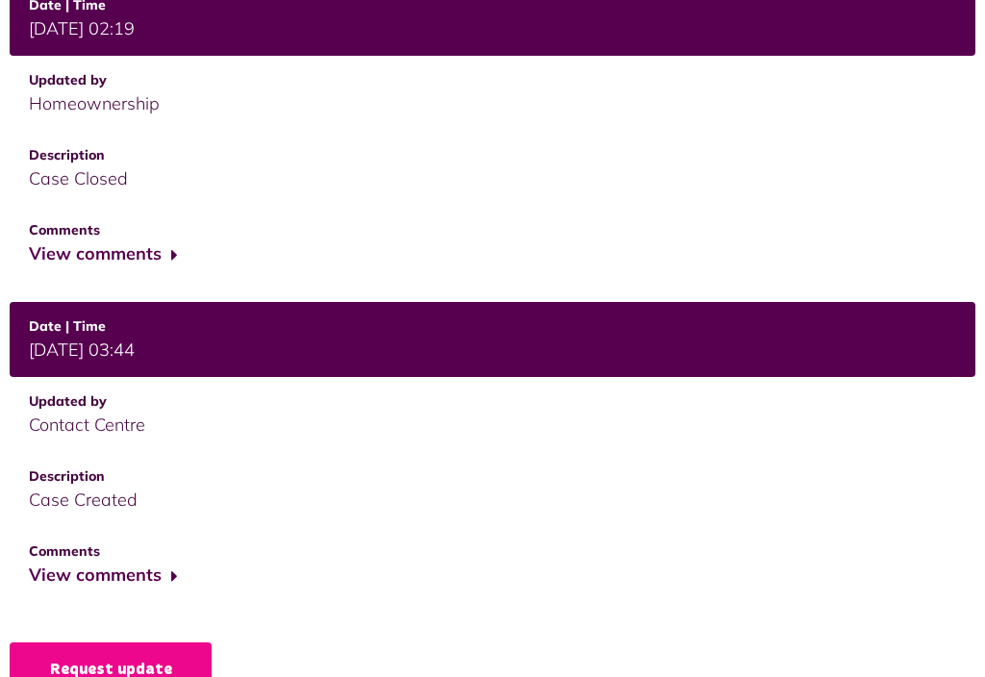
click at [134, 253] on button "View comments" at bounding box center [103, 254] width 149 height 28
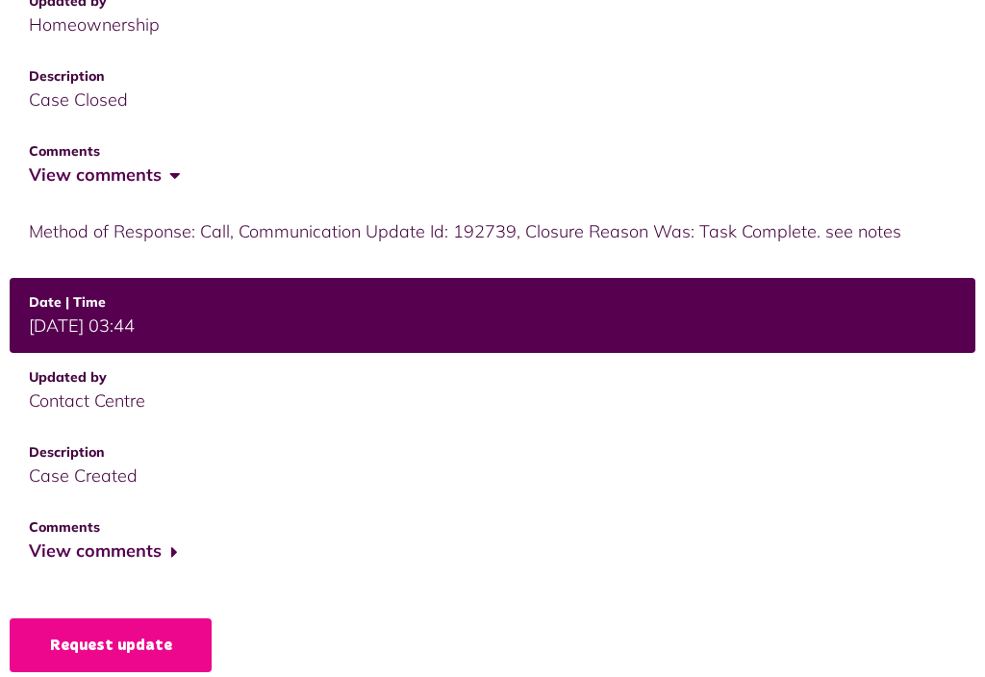
scroll to position [660, 0]
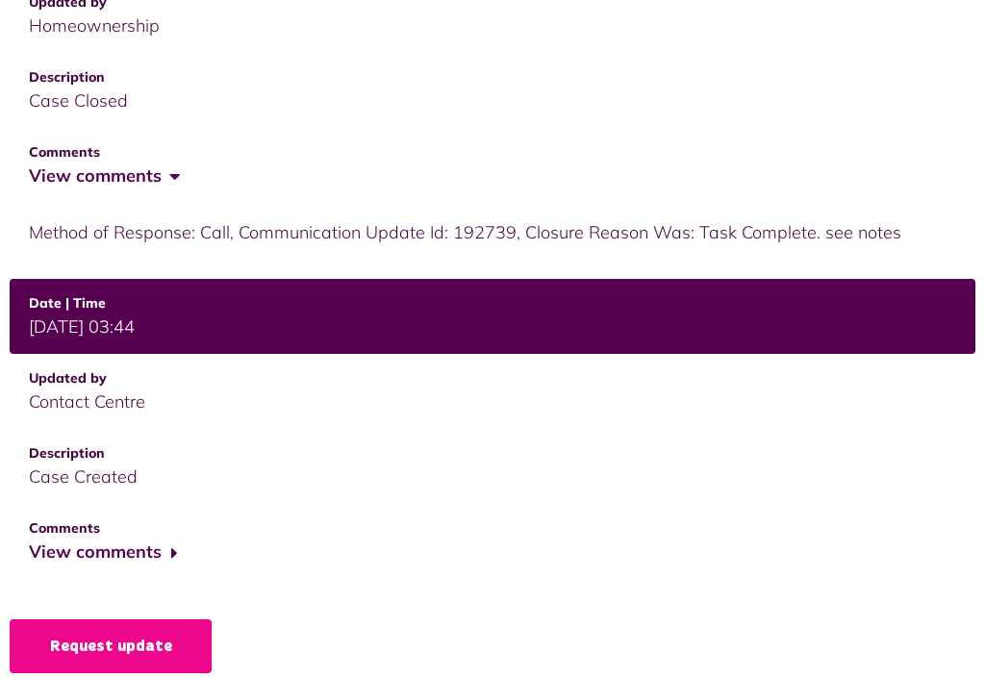
click at [130, 651] on link "Request update" at bounding box center [111, 646] width 202 height 54
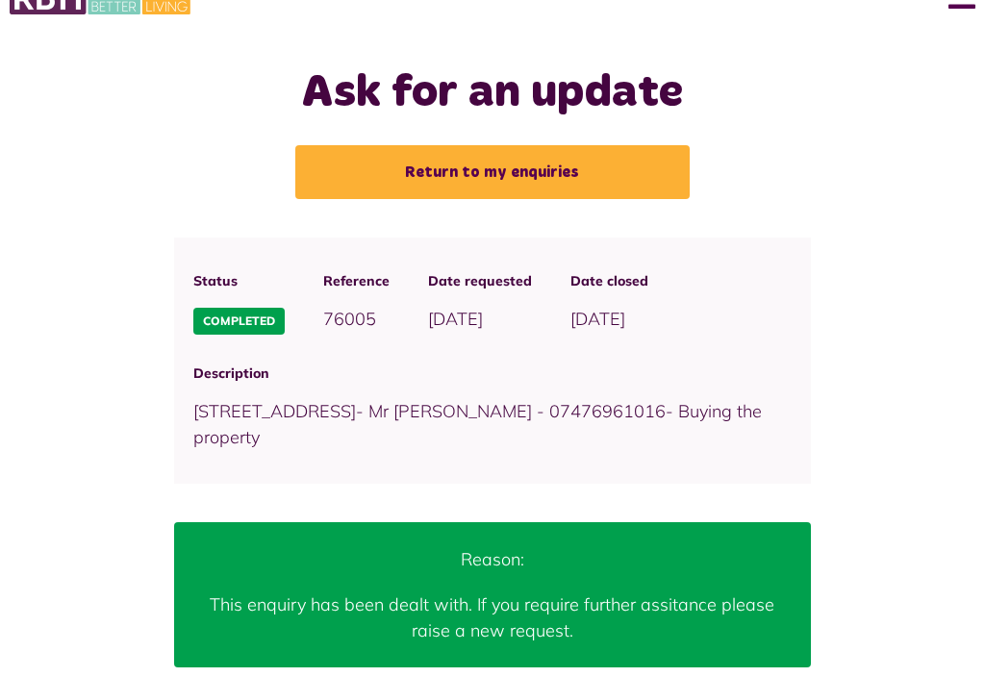
scroll to position [51, 0]
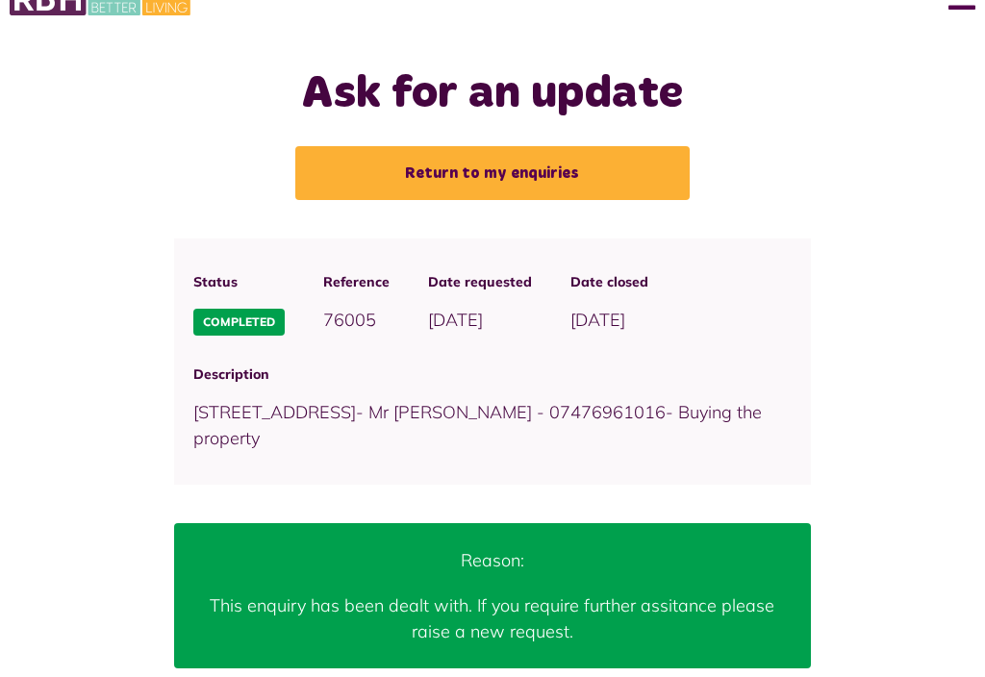
click at [500, 157] on link "Return to my enquiries" at bounding box center [492, 173] width 394 height 54
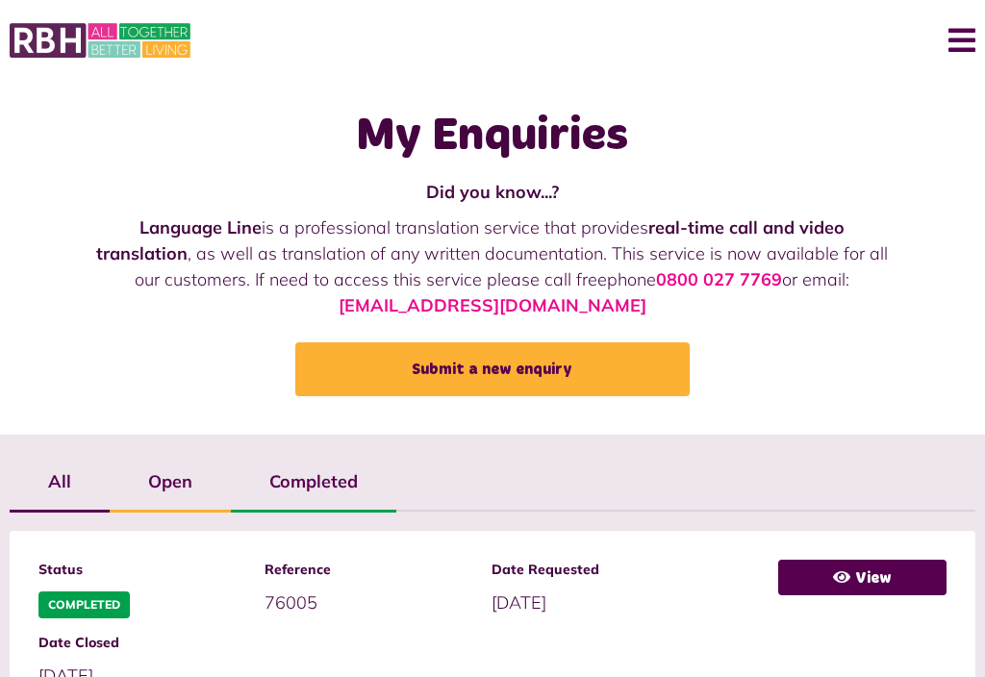
scroll to position [8, 0]
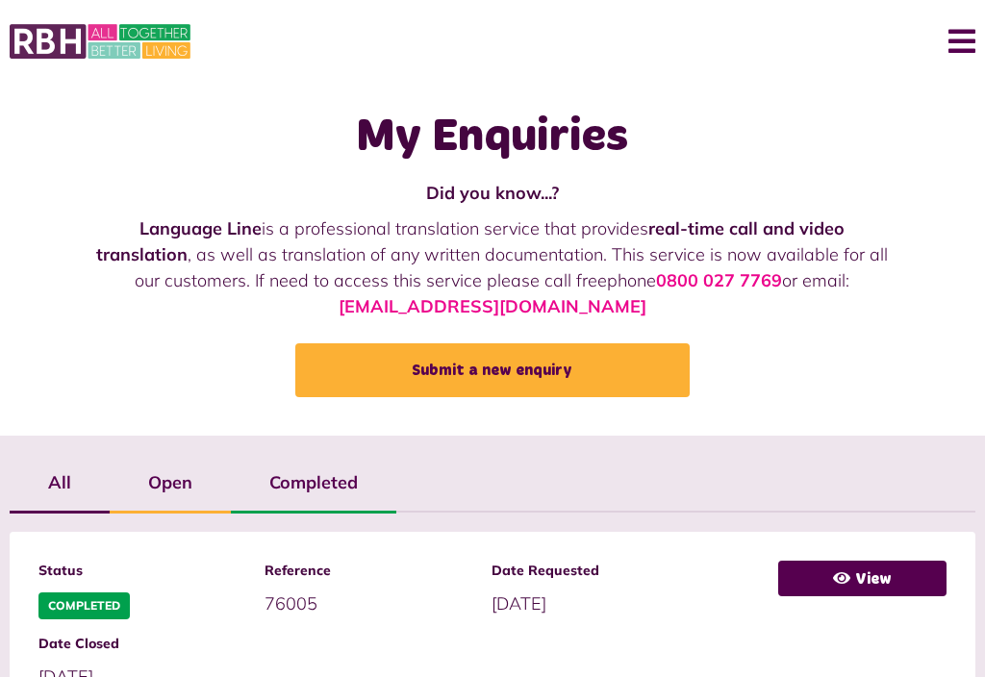
click at [488, 353] on link "Submit a new enquiry" at bounding box center [492, 370] width 394 height 54
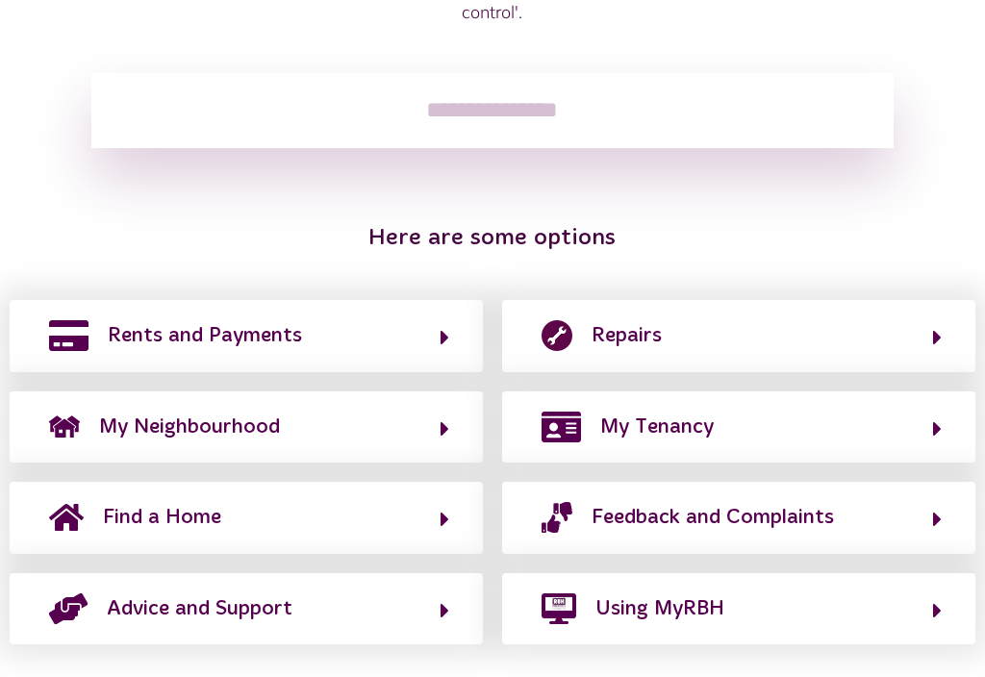
scroll to position [338, 0]
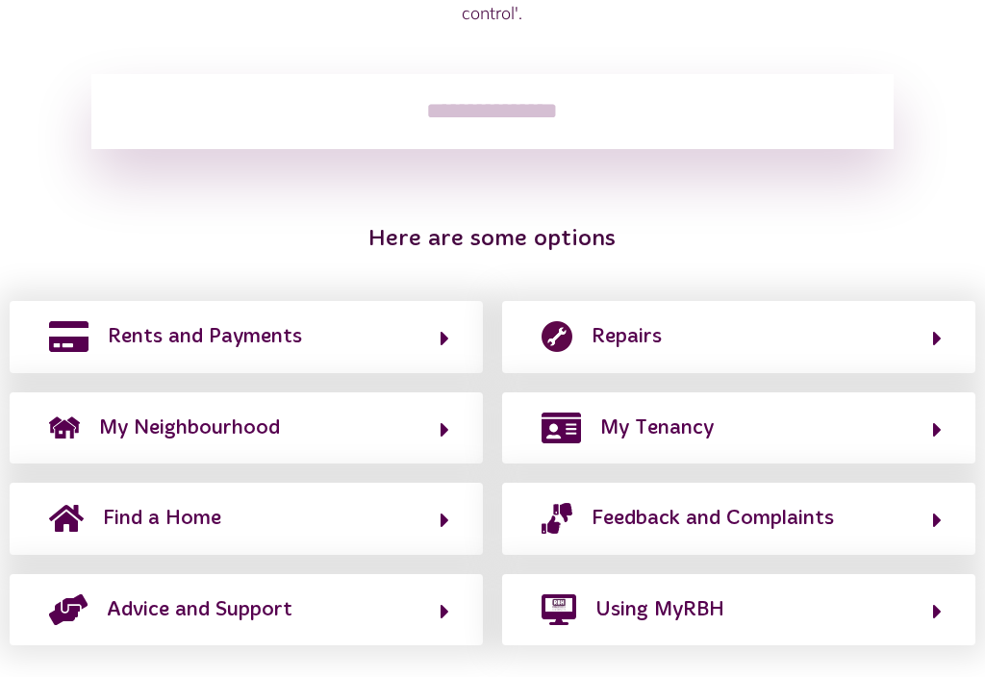
click at [317, 610] on button "Advice and Support" at bounding box center [246, 609] width 406 height 33
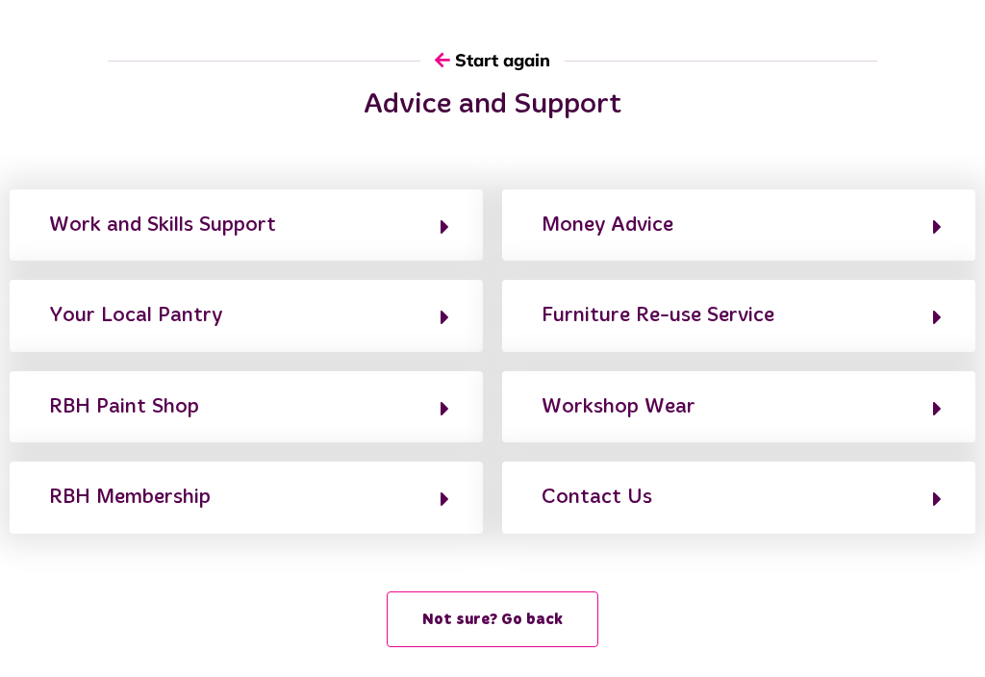
scroll to position [98, 0]
click at [530, 606] on button "Not sure? Go back" at bounding box center [493, 620] width 212 height 56
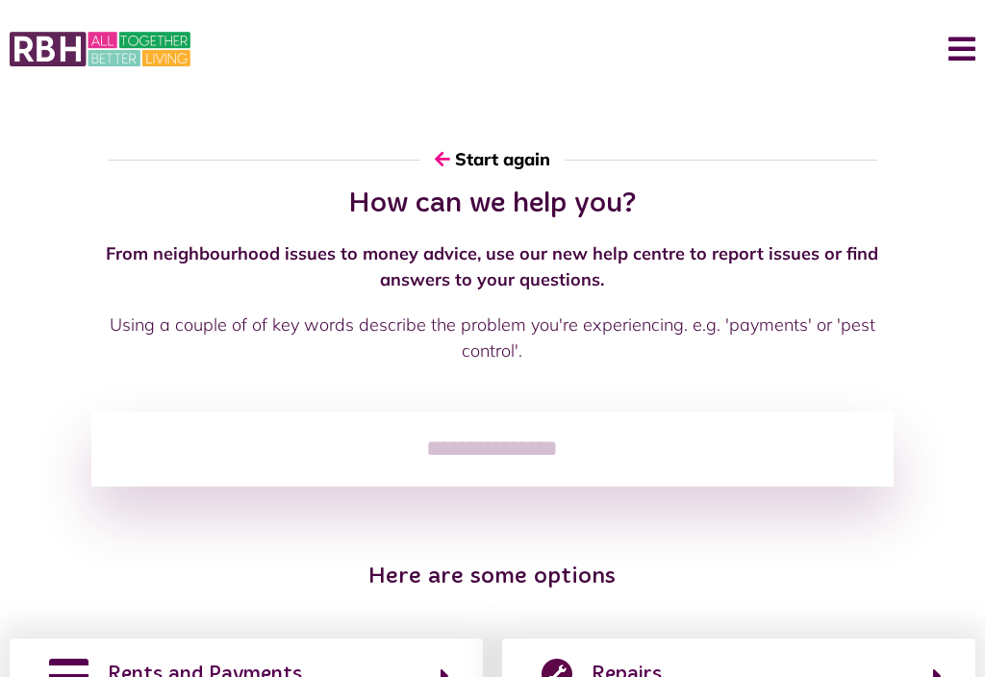
click at [969, 54] on button "Menu" at bounding box center [954, 49] width 41 height 60
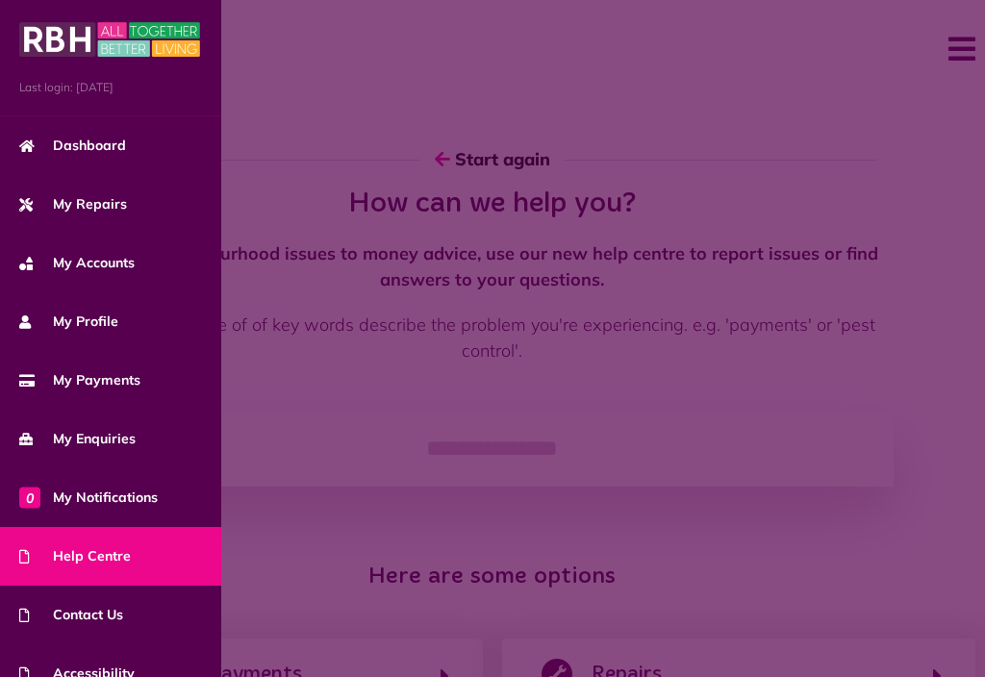
click at [97, 145] on span "Dashboard" at bounding box center [72, 146] width 107 height 20
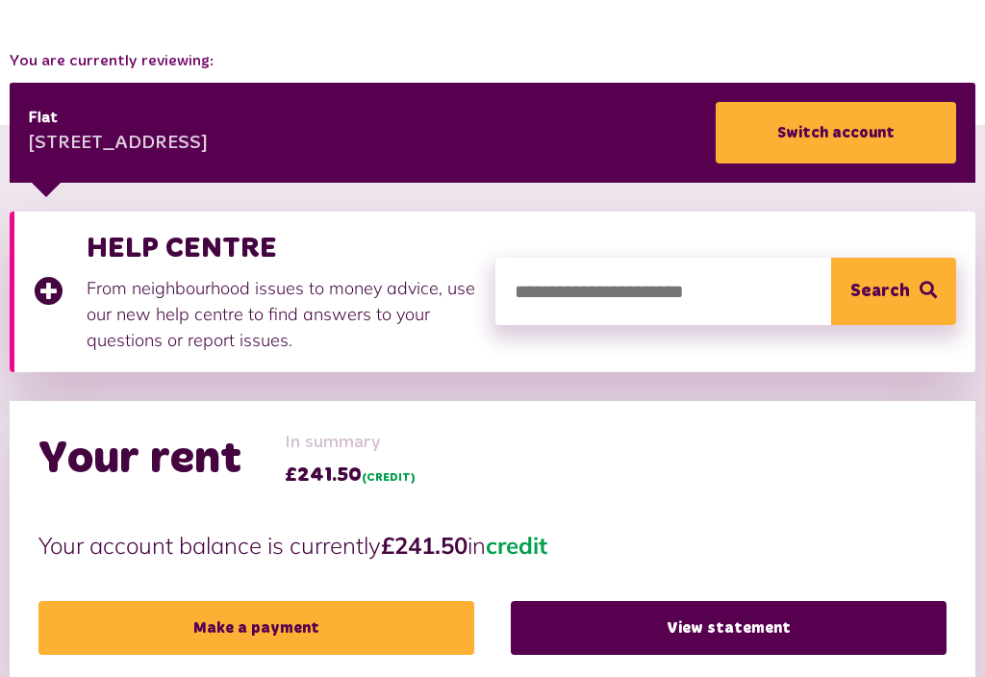
scroll to position [263, 0]
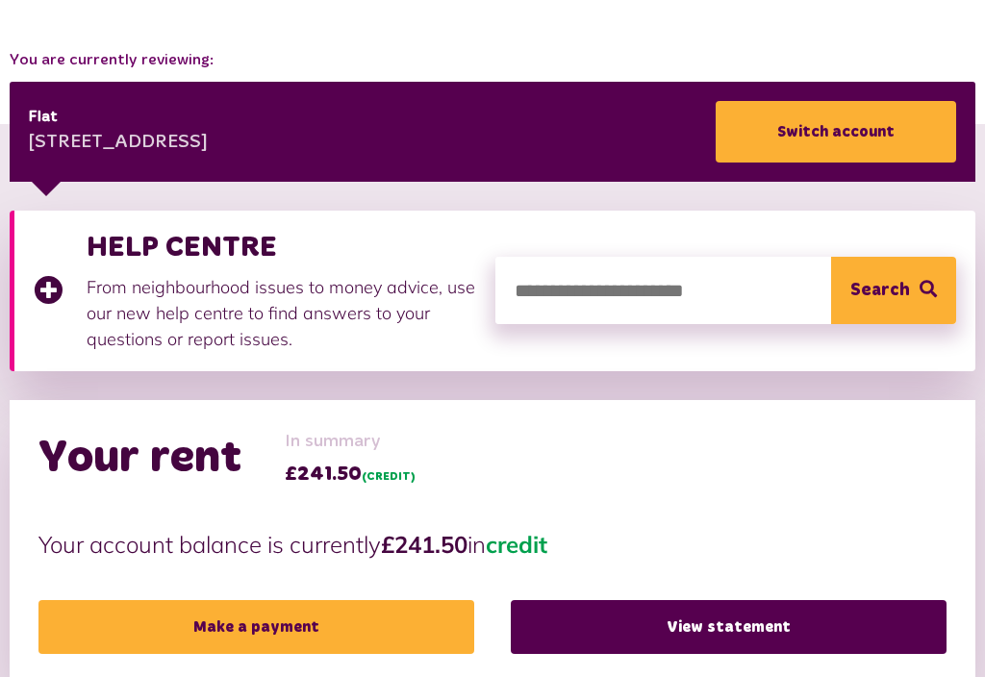
click at [567, 291] on input "search" at bounding box center [726, 290] width 462 height 67
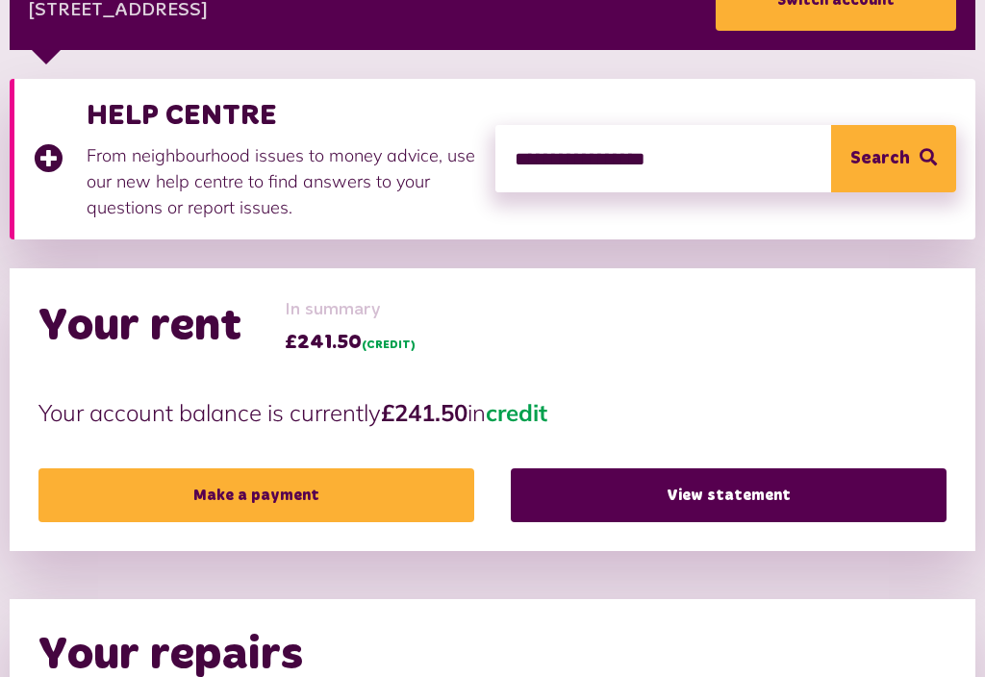
scroll to position [392, 0]
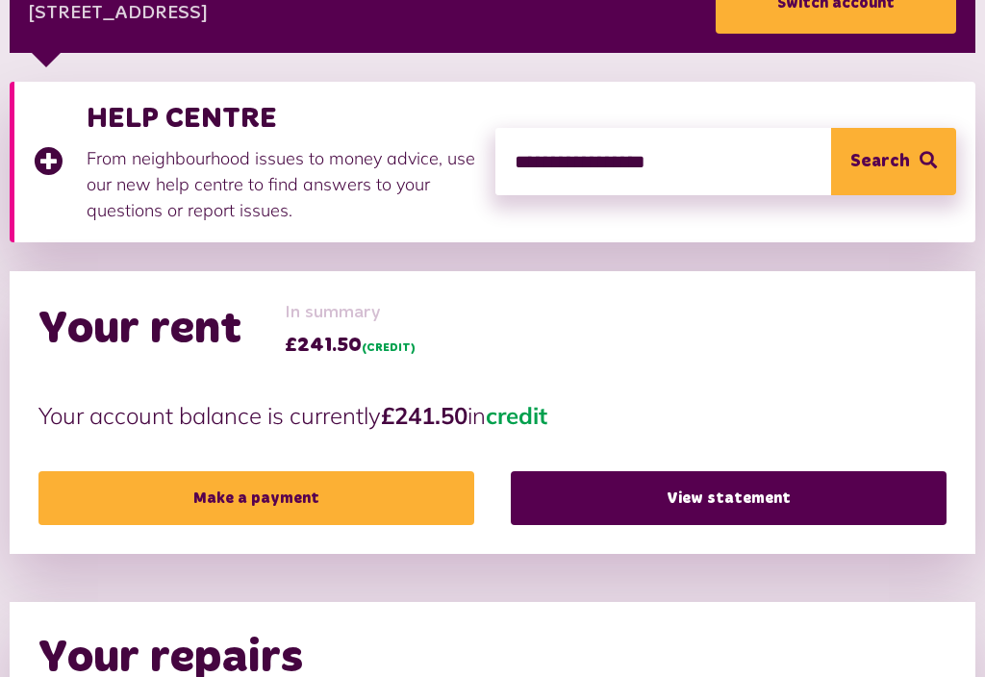
type input "**********"
click at [900, 163] on button "Search" at bounding box center [893, 161] width 125 height 67
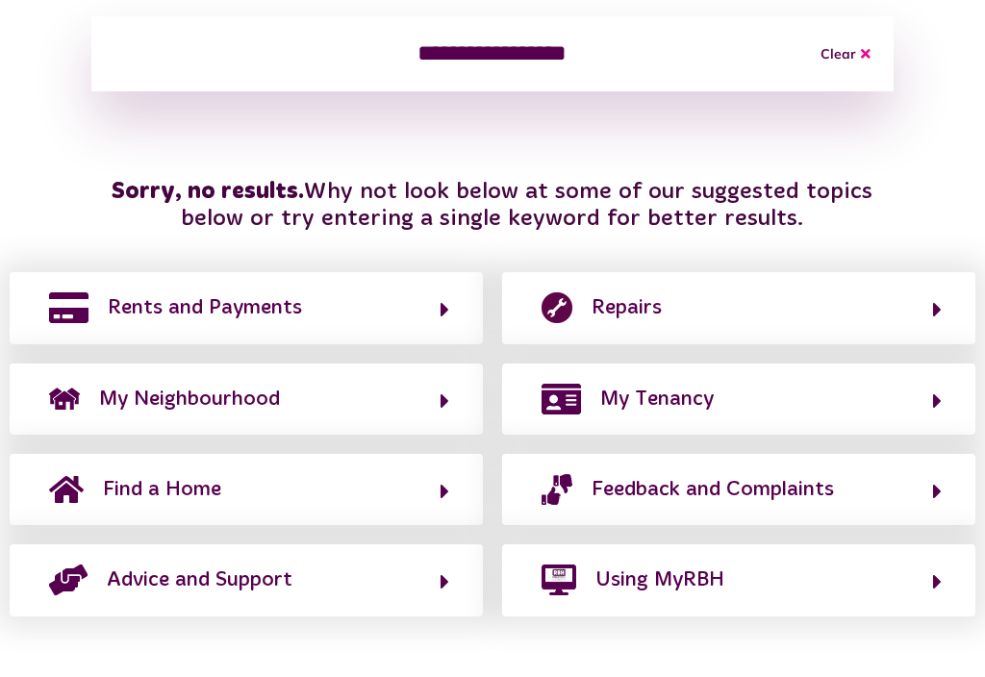
scroll to position [393, 0]
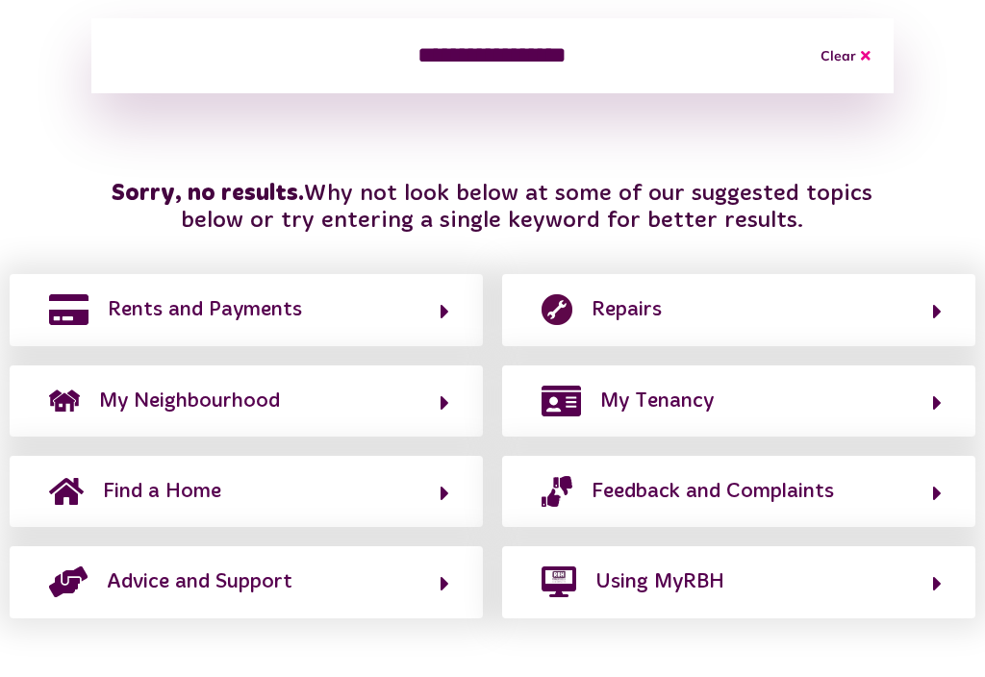
click at [895, 588] on button "Using MyRBH" at bounding box center [739, 581] width 406 height 33
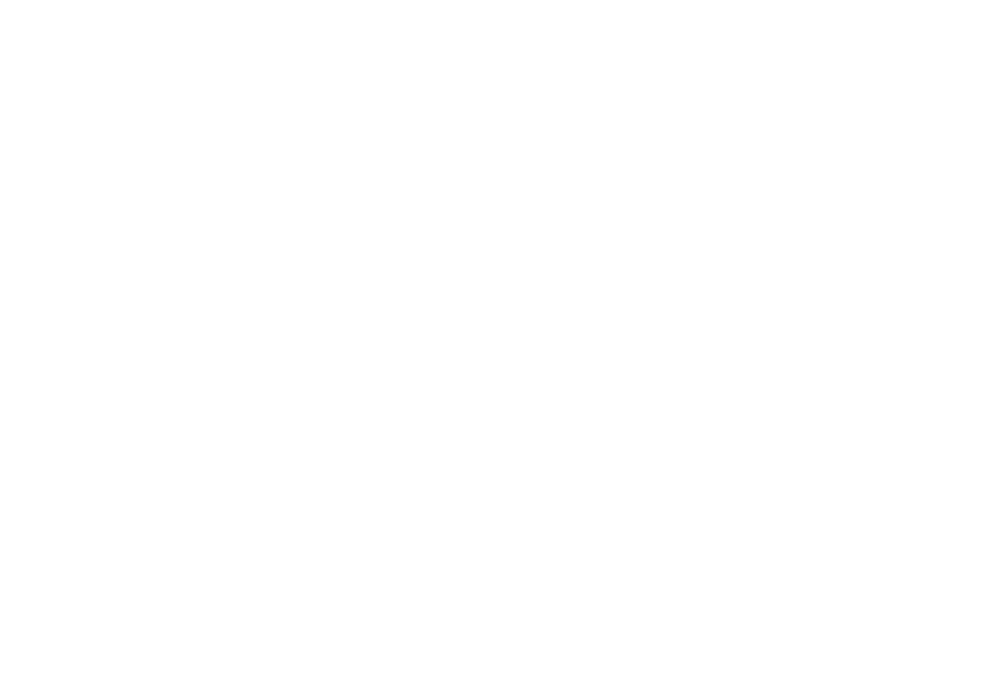
scroll to position [0, 0]
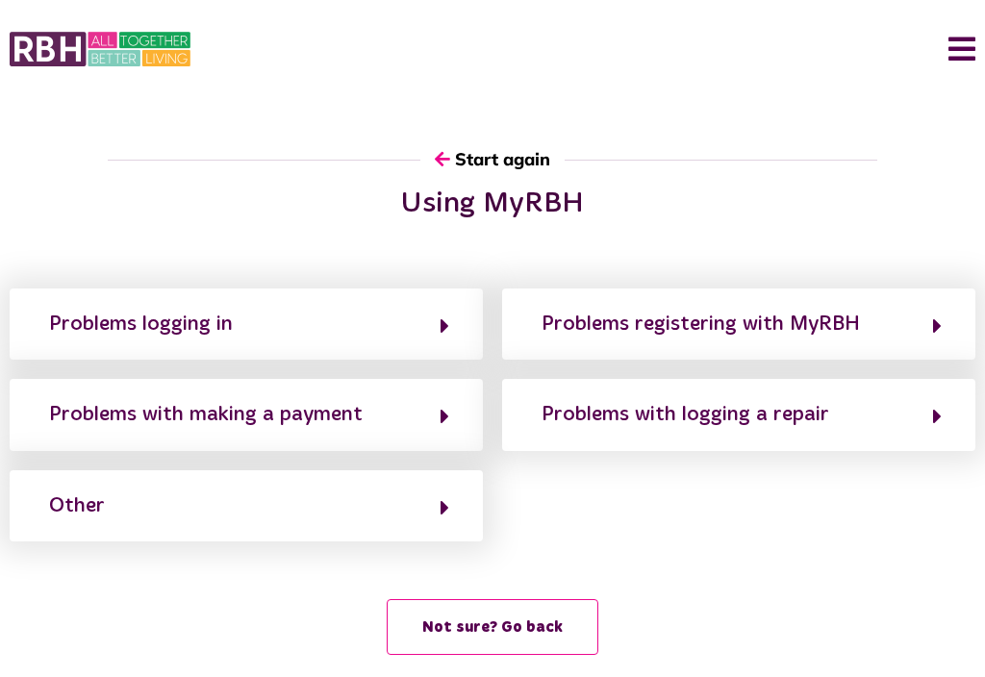
click at [440, 163] on icon "button" at bounding box center [442, 158] width 15 height 17
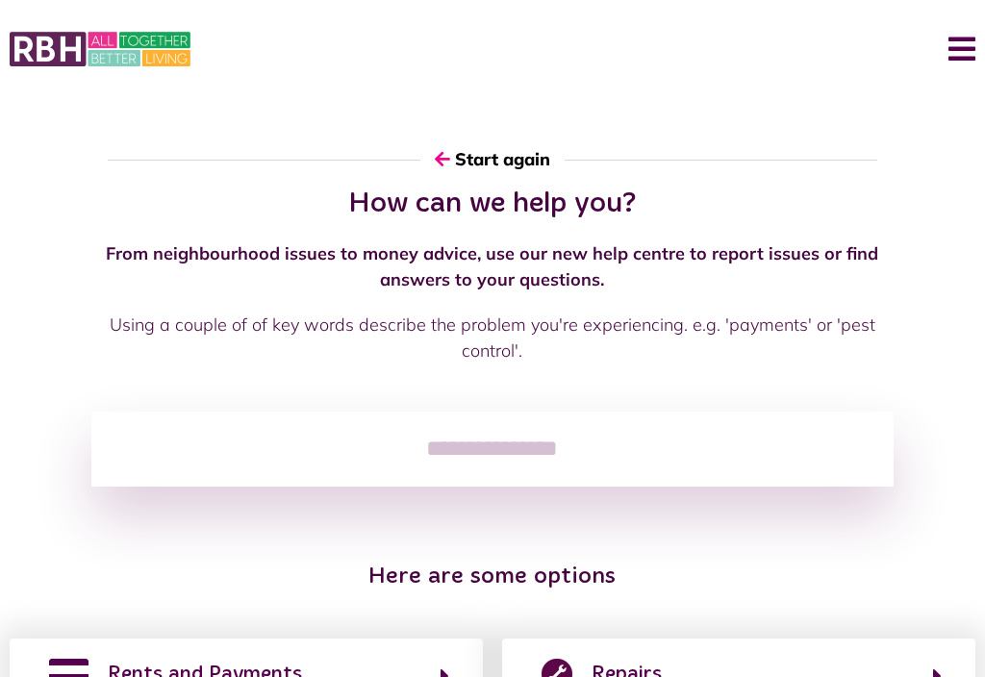
click at [962, 56] on button "Menu" at bounding box center [954, 49] width 41 height 60
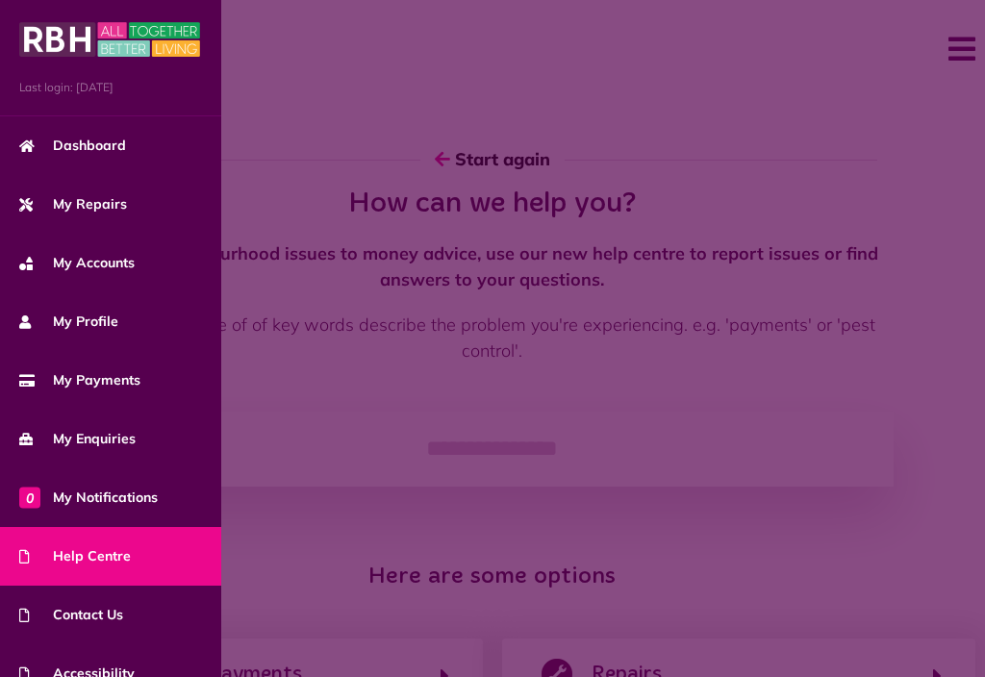
click at [78, 425] on link "My Enquiries" at bounding box center [110, 439] width 221 height 59
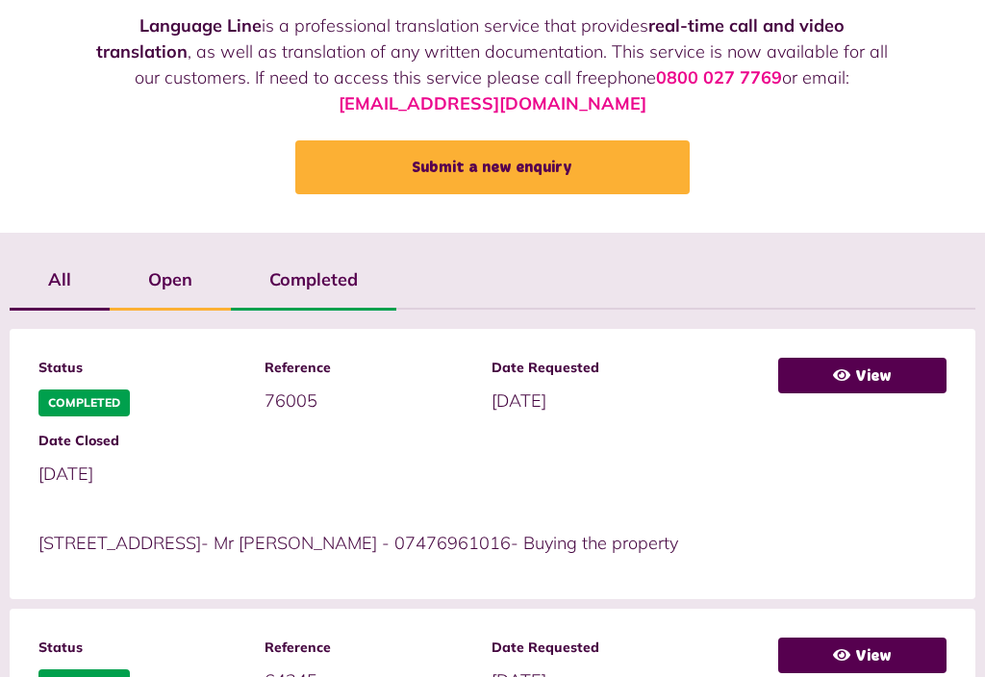
scroll to position [213, 0]
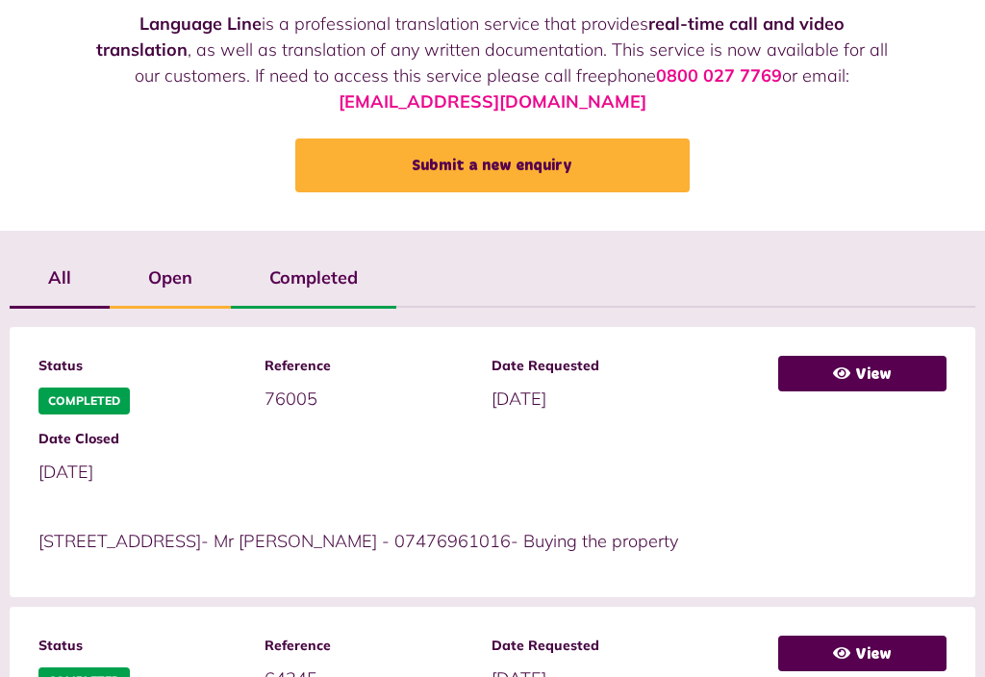
click at [165, 273] on label "Open" at bounding box center [170, 278] width 121 height 56
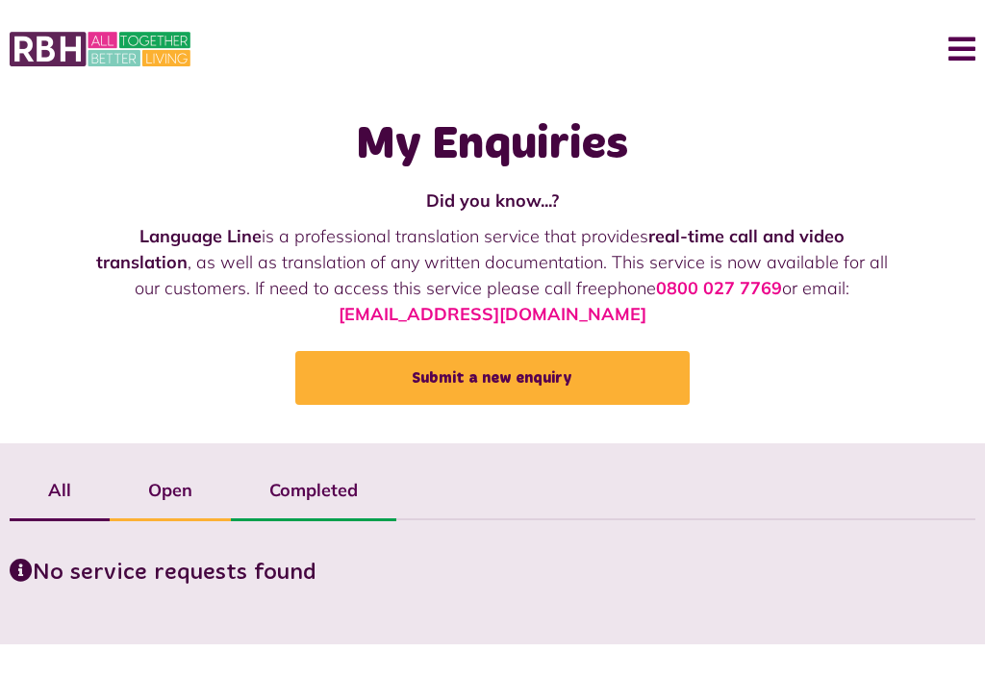
scroll to position [0, 0]
click at [312, 484] on label "Completed" at bounding box center [313, 491] width 165 height 56
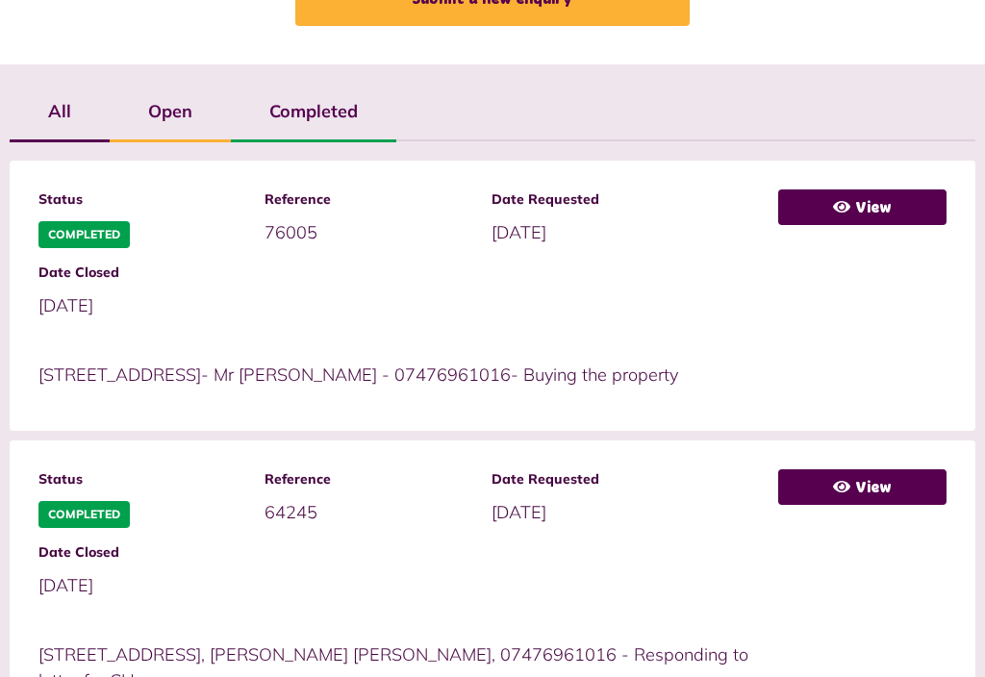
scroll to position [380, 0]
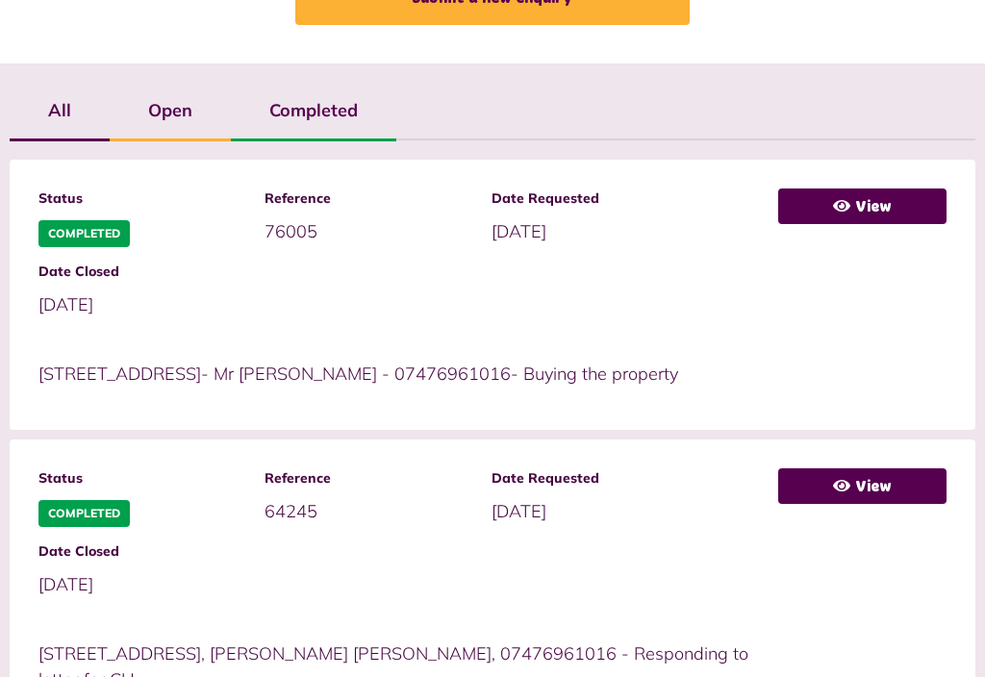
click at [864, 191] on link "View" at bounding box center [862, 206] width 168 height 36
